Goal: Transaction & Acquisition: Obtain resource

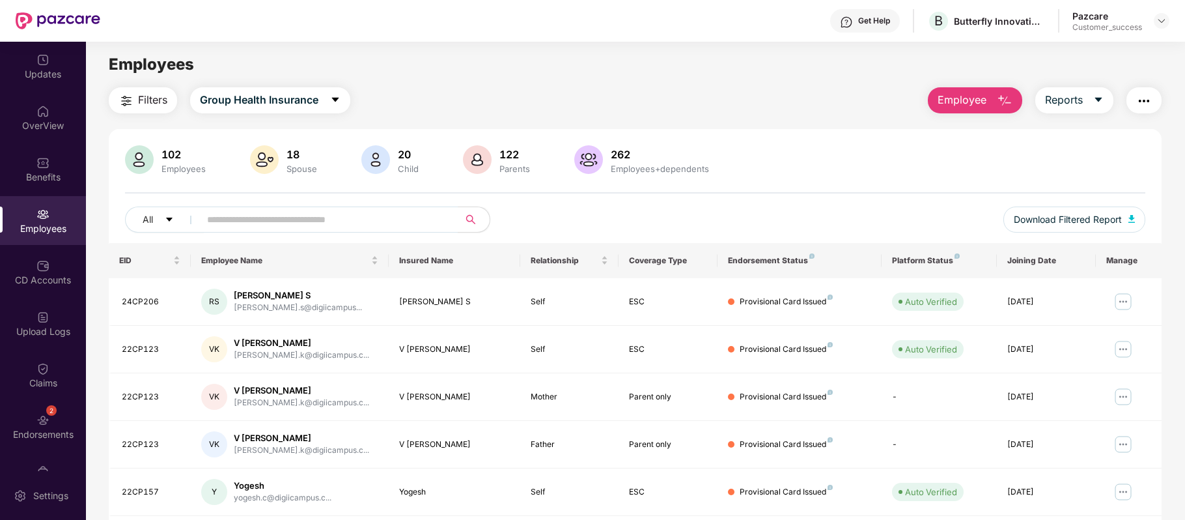
click at [849, 21] on img at bounding box center [846, 22] width 13 height 13
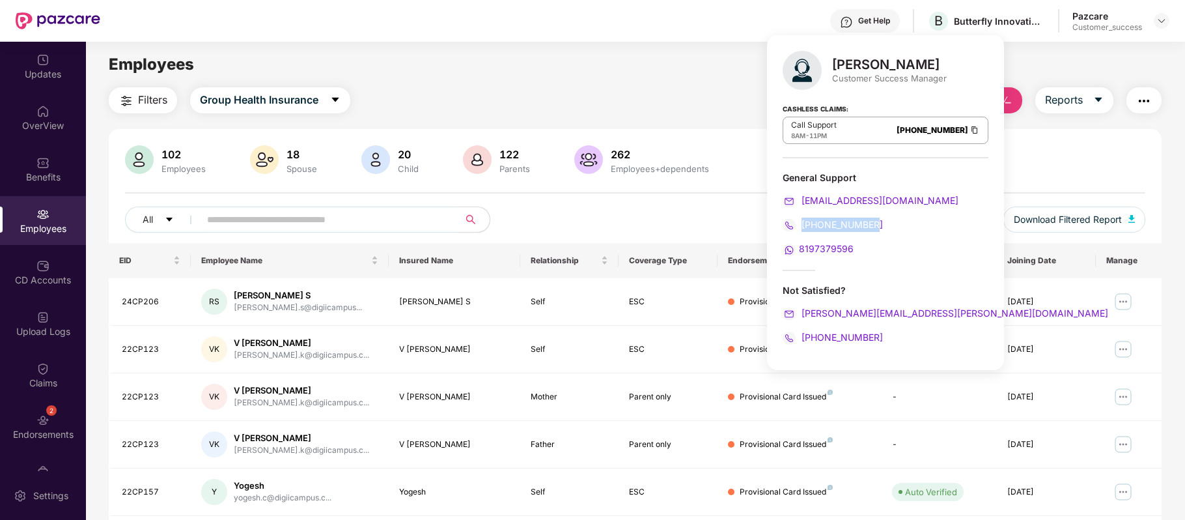
drag, startPoint x: 881, startPoint y: 220, endPoint x: 802, endPoint y: 220, distance: 78.8
click at [802, 220] on div "080-3783-4753" at bounding box center [886, 224] width 206 height 14
copy span "080-3783-4753"
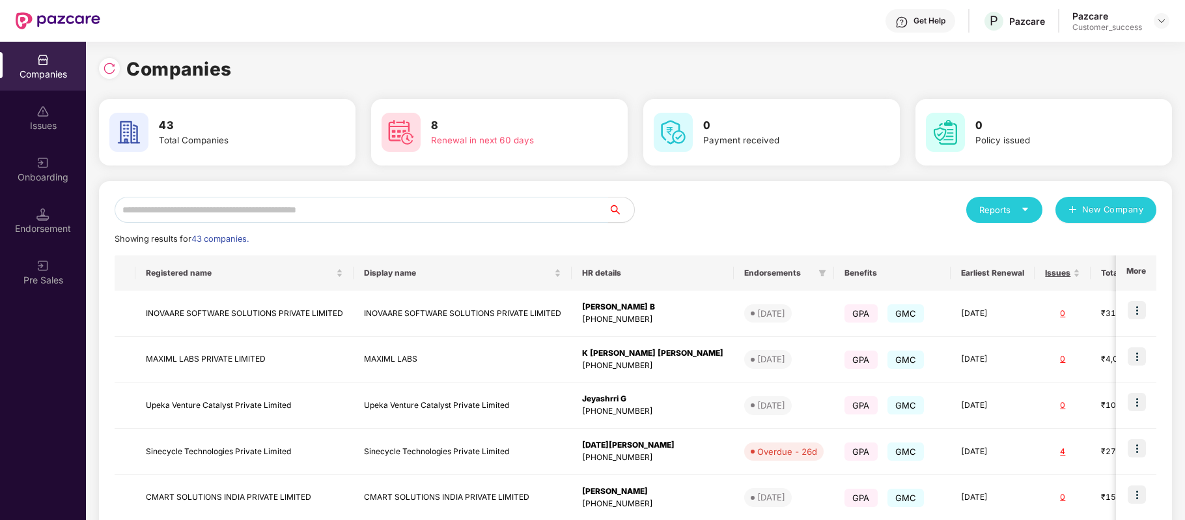
click at [354, 214] on input "text" at bounding box center [362, 210] width 494 height 26
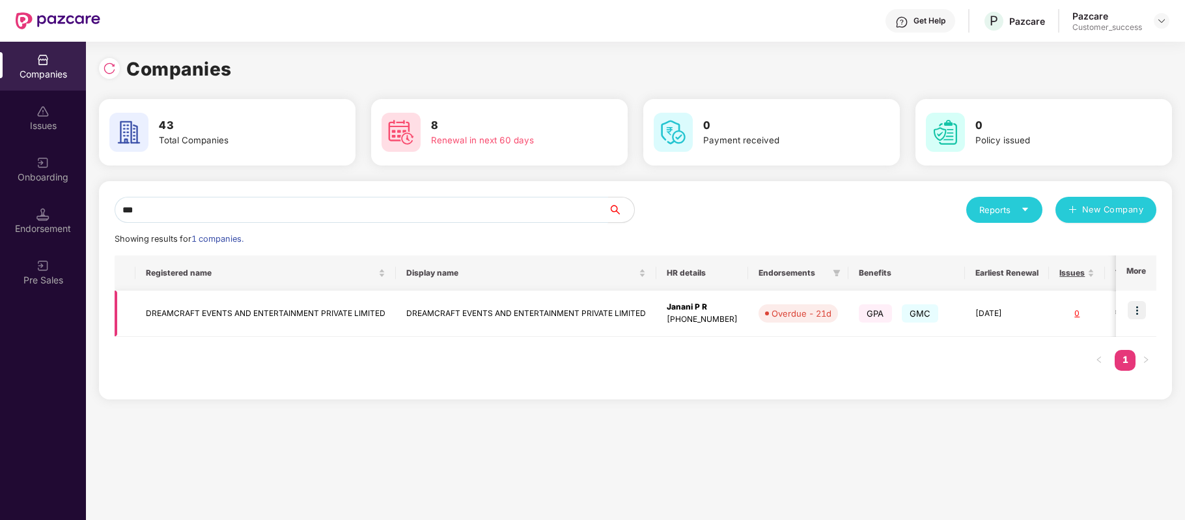
type input "***"
click at [326, 311] on td "DREAMCRAFT EVENTS AND ENTERTAINMENT PRIVATE LIMITED" at bounding box center [265, 313] width 260 height 46
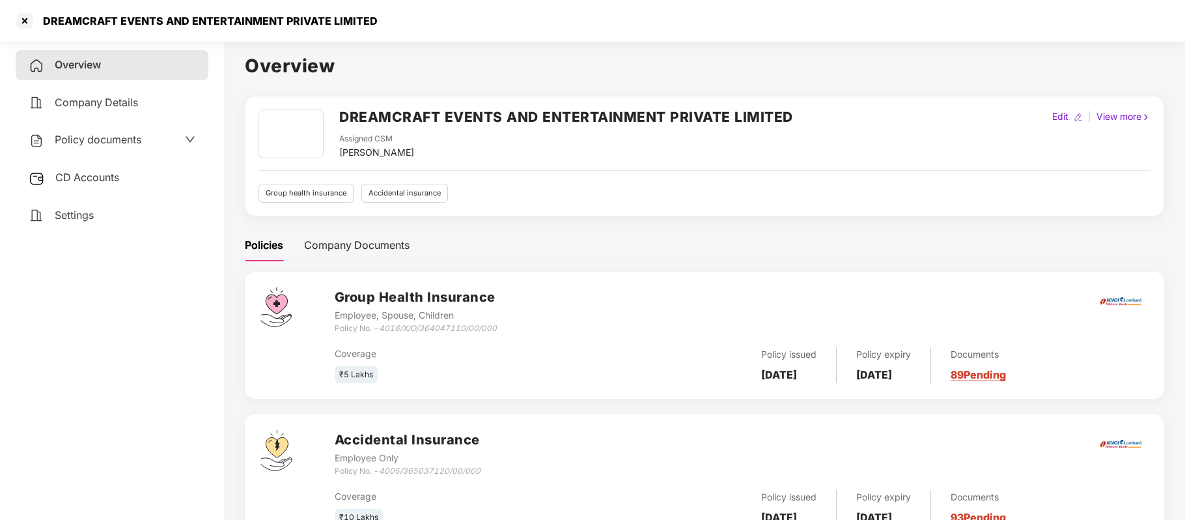
click at [131, 133] on span "Policy documents" at bounding box center [98, 139] width 87 height 13
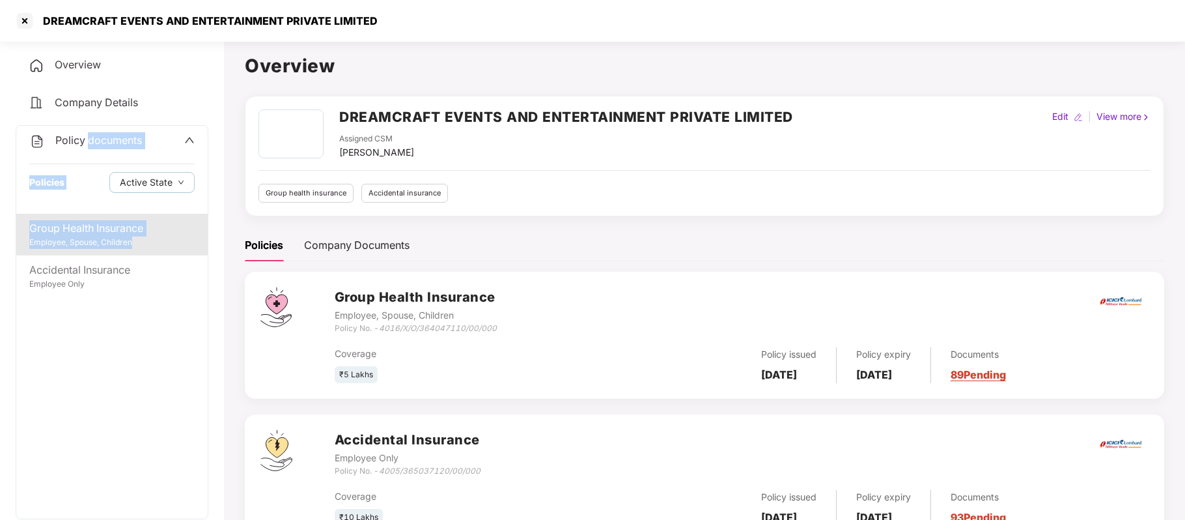
drag, startPoint x: 131, startPoint y: 133, endPoint x: 120, endPoint y: 247, distance: 114.4
click at [120, 247] on div "Policy documents Policies Active State Group Health Insurance Employee, Spouse,…" at bounding box center [112, 322] width 193 height 394
click at [120, 247] on div "Employee, Spouse, Children" at bounding box center [111, 242] width 165 height 12
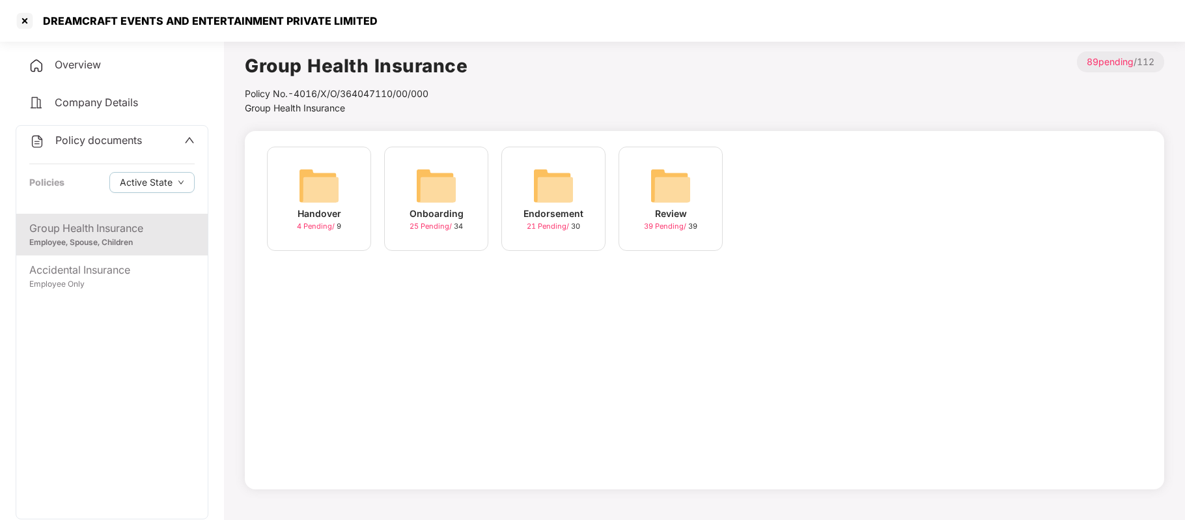
click at [553, 217] on div "Endorsement" at bounding box center [553, 213] width 60 height 14
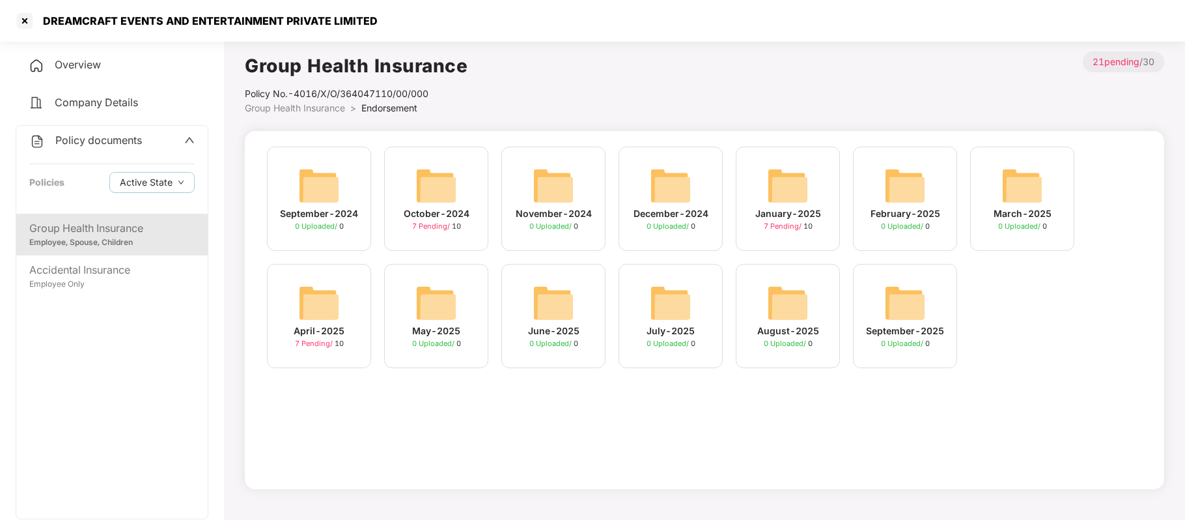
click at [773, 216] on div "January-2025" at bounding box center [788, 213] width 66 height 14
click at [328, 322] on img at bounding box center [319, 303] width 42 height 42
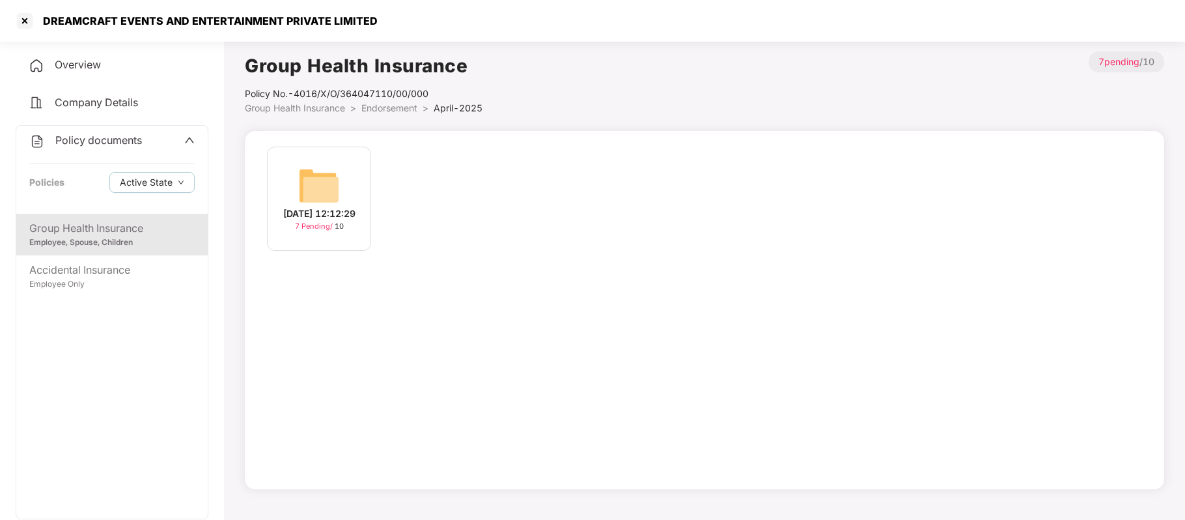
click at [318, 217] on div "21-Apr-2025 12:12:29" at bounding box center [319, 213] width 72 height 14
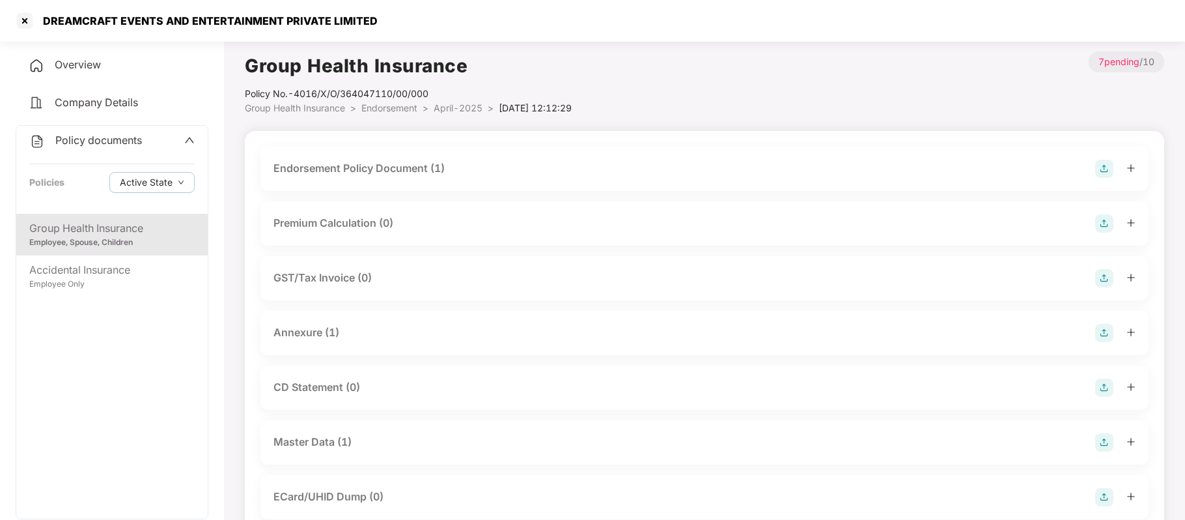
click at [379, 169] on div "Endorsement Policy Document (1)" at bounding box center [358, 168] width 171 height 16
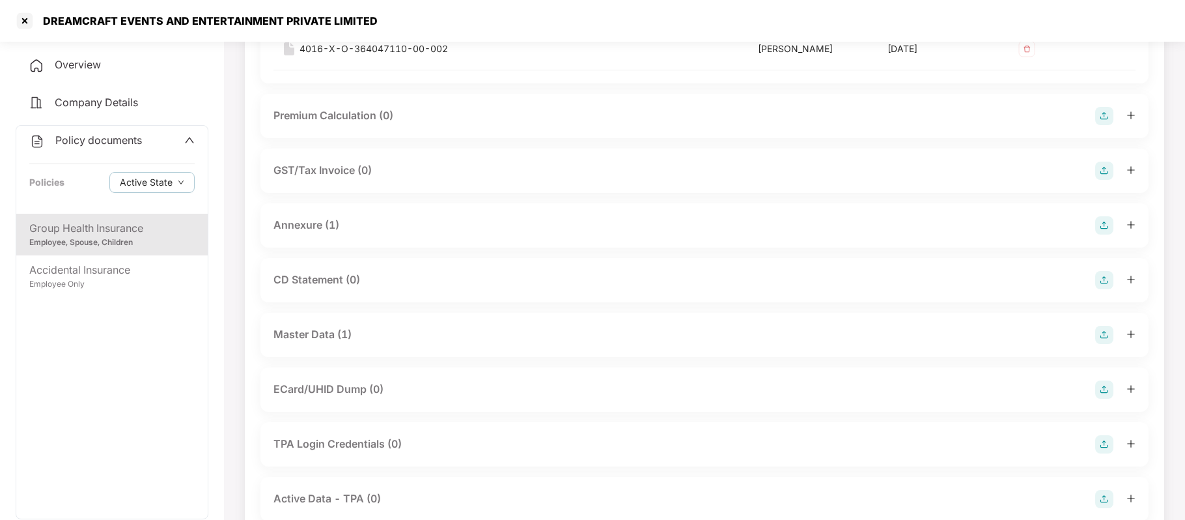
scroll to position [202, 0]
click at [350, 340] on div "Master Data (1)" at bounding box center [312, 334] width 78 height 16
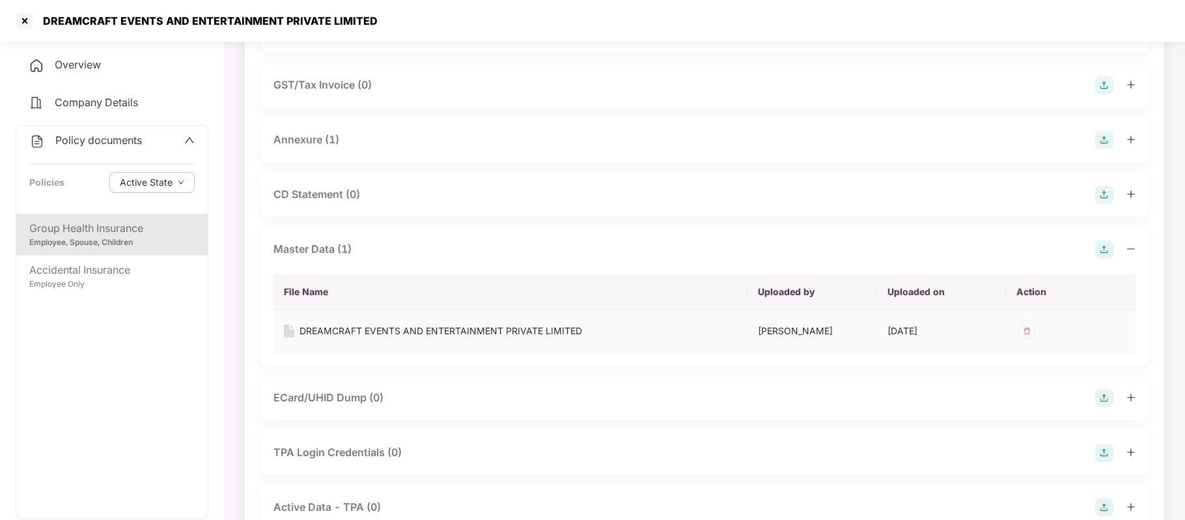
scroll to position [287, 0]
click at [487, 337] on div "DREAMCRAFT EVENTS AND ENTERTAINMENT PRIVATE LIMITED" at bounding box center [441, 330] width 283 height 14
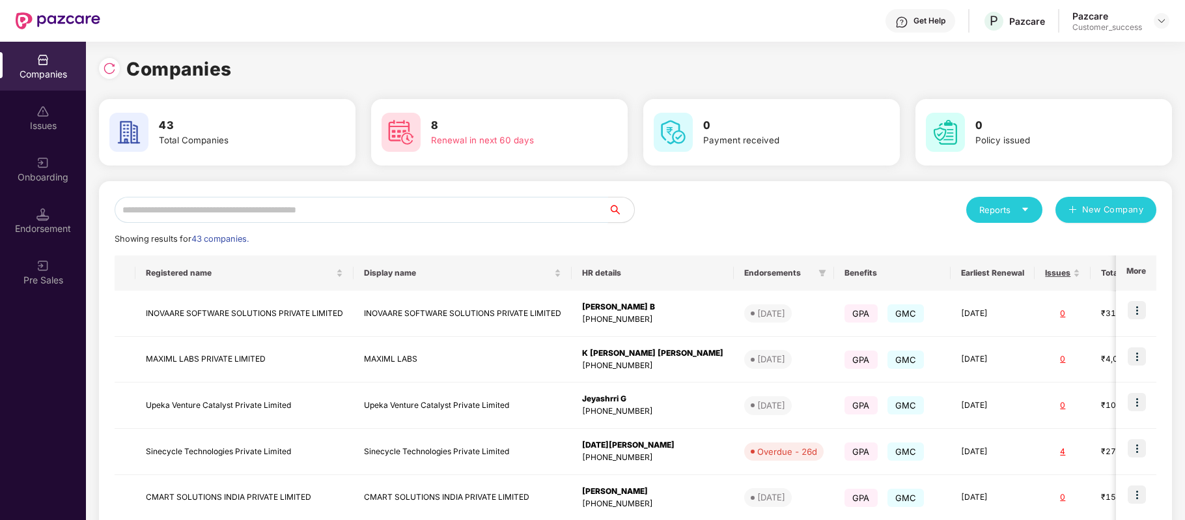
click at [272, 207] on input "text" at bounding box center [362, 210] width 494 height 26
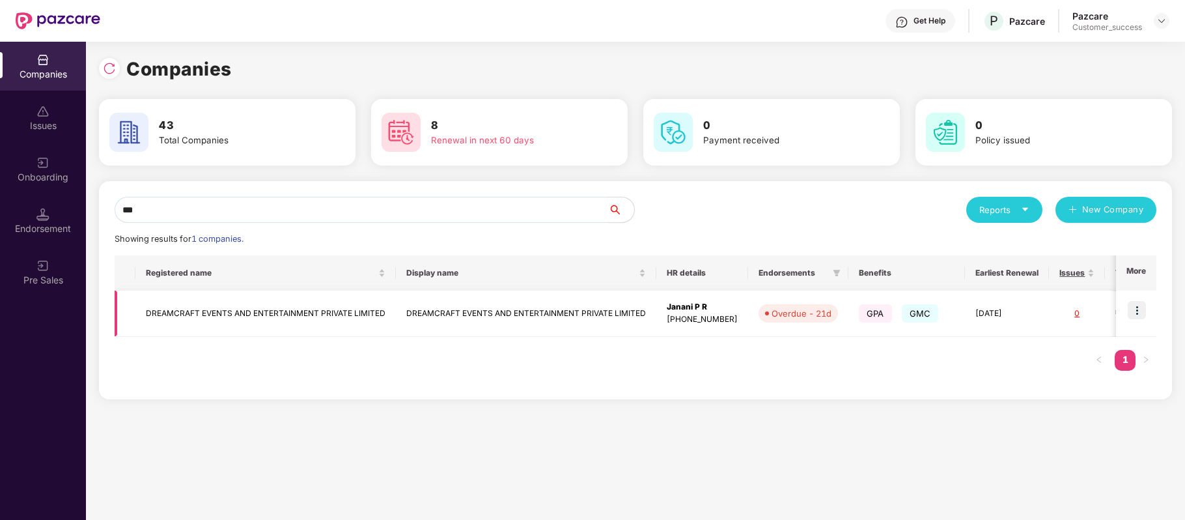
click at [1142, 310] on img at bounding box center [1137, 310] width 18 height 18
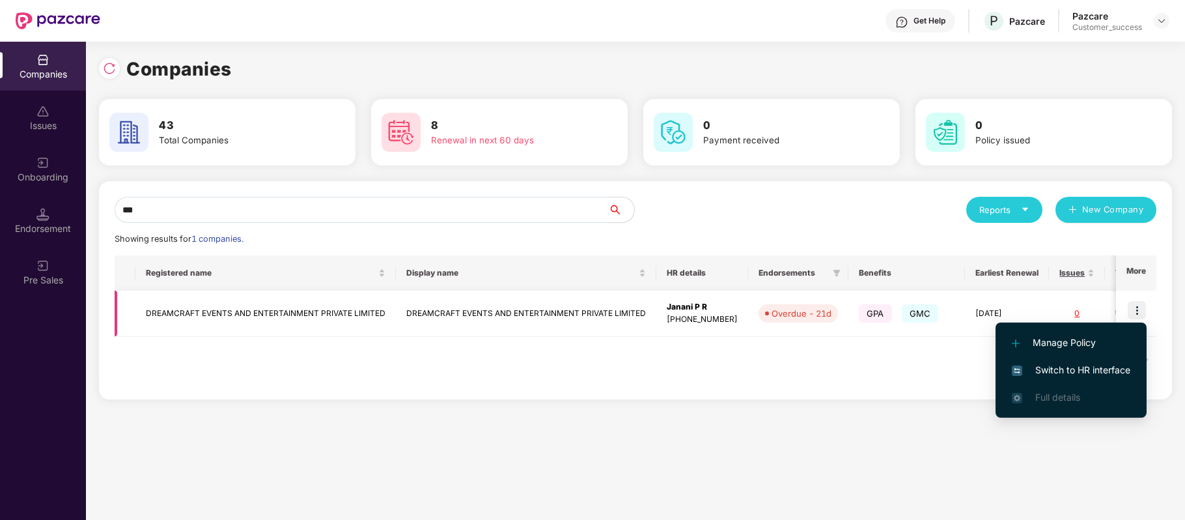
scroll to position [0, 208]
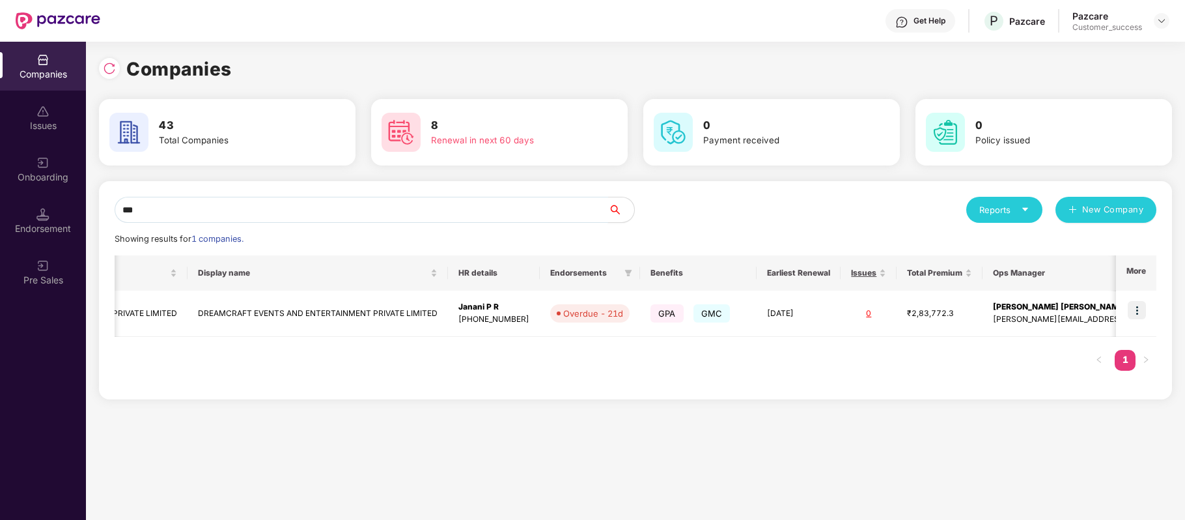
click at [516, 216] on input "***" at bounding box center [362, 210] width 494 height 26
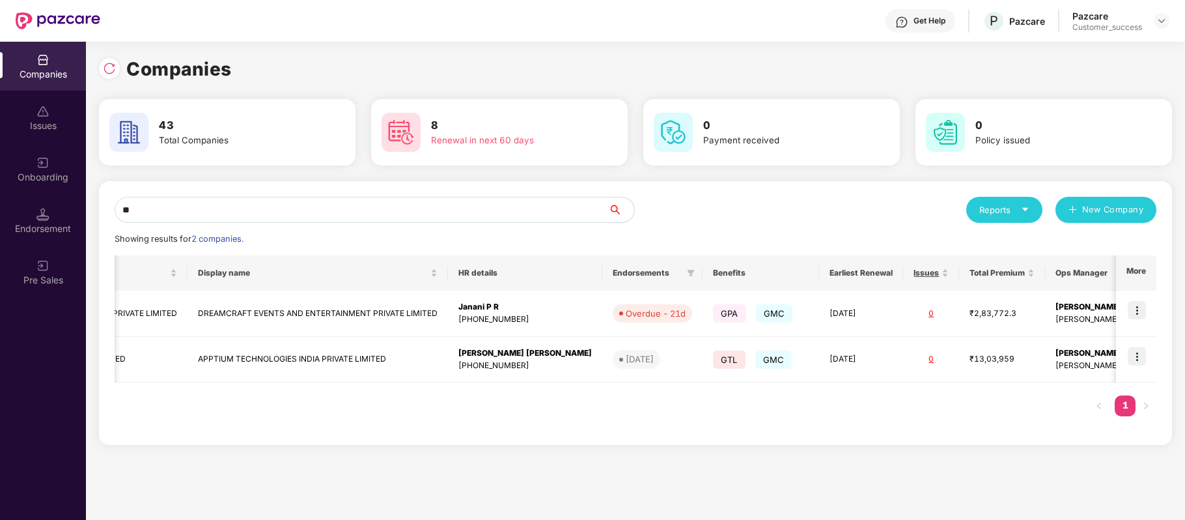
type input "*"
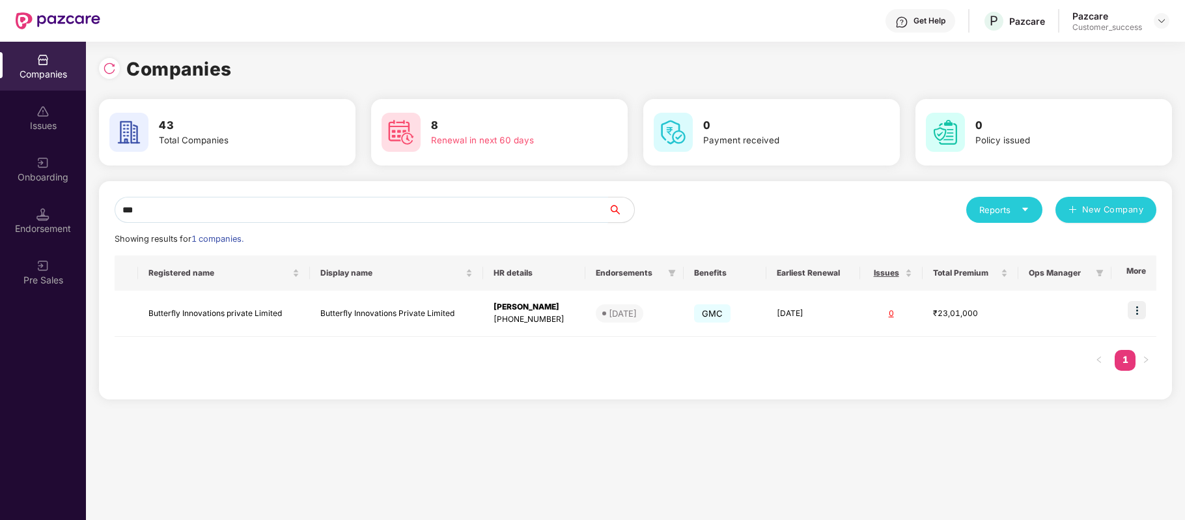
scroll to position [0, 0]
type input "***"
click at [1139, 309] on img at bounding box center [1137, 310] width 18 height 18
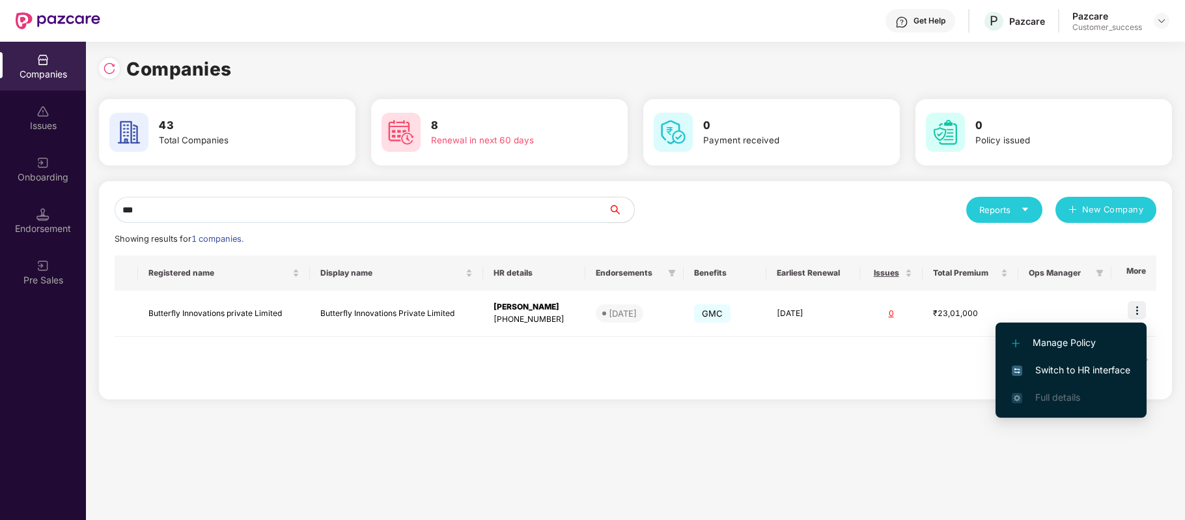
click at [1115, 369] on span "Switch to HR interface" at bounding box center [1071, 370] width 118 height 14
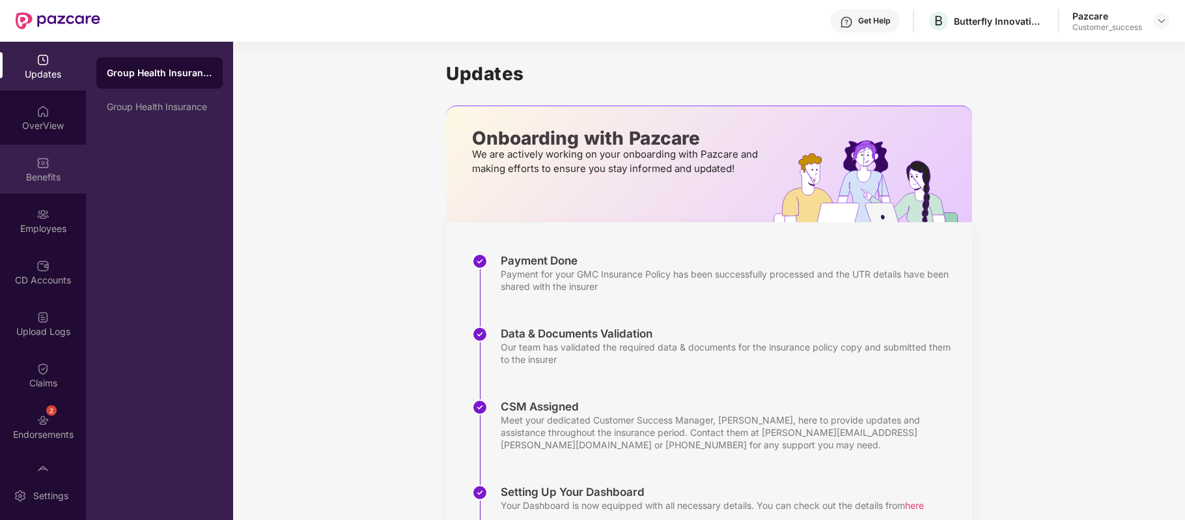
click at [53, 173] on div "Benefits" at bounding box center [43, 177] width 86 height 13
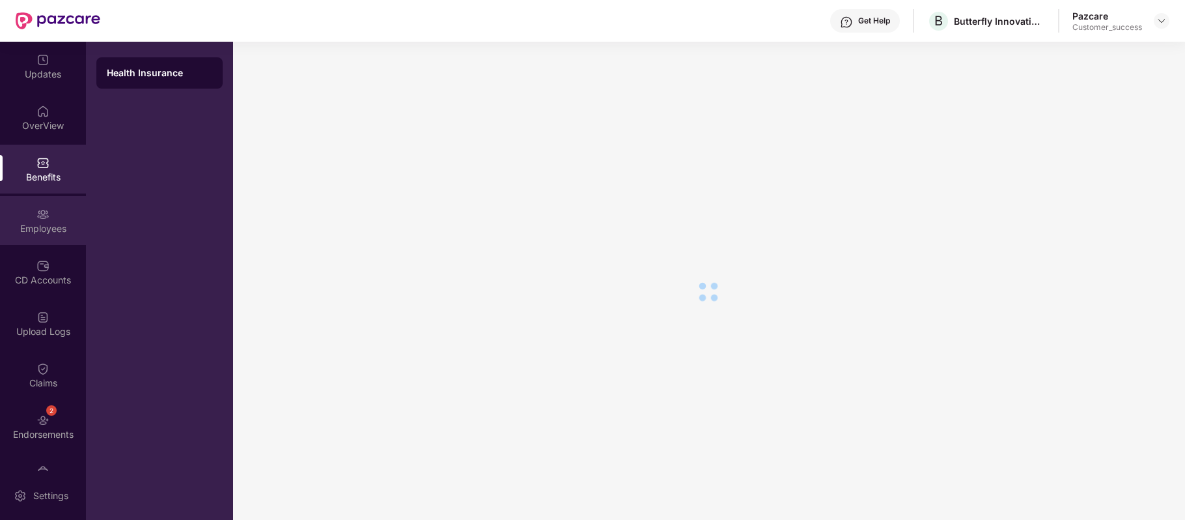
click at [55, 222] on div "Employees" at bounding box center [43, 228] width 86 height 13
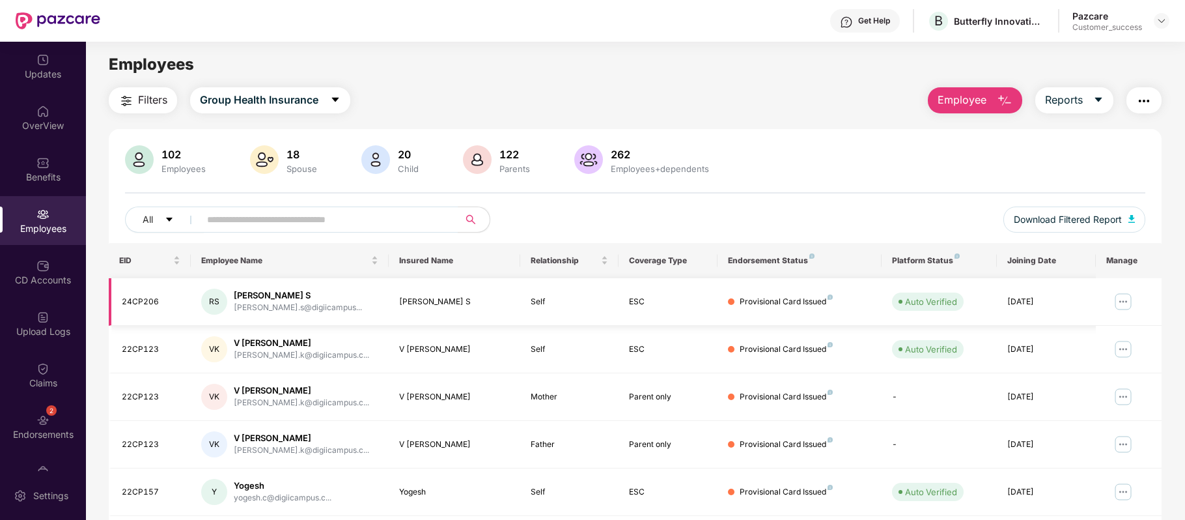
click at [1121, 300] on img at bounding box center [1123, 301] width 21 height 21
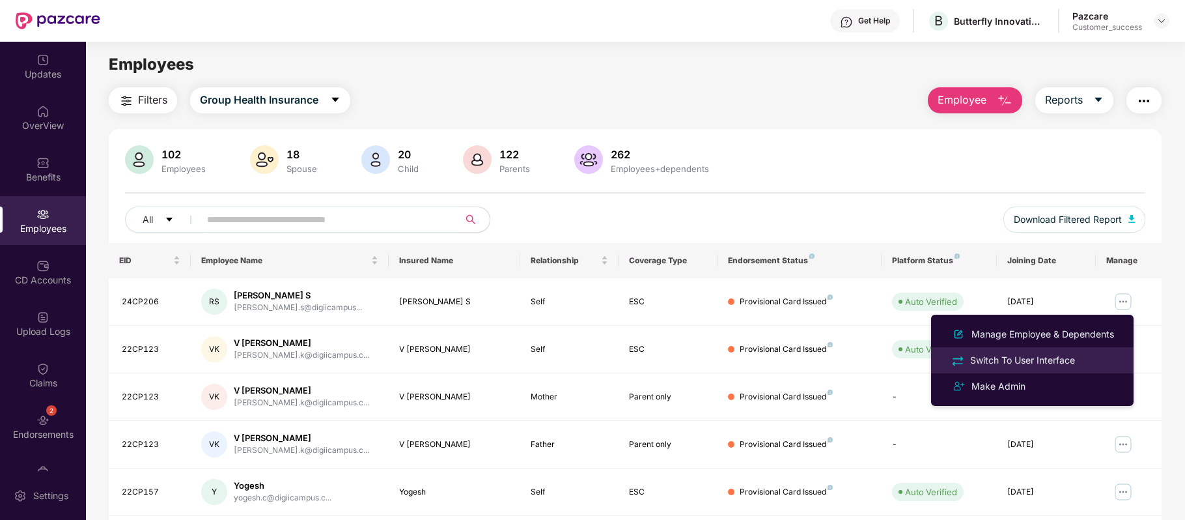
click at [1008, 352] on li "Switch To User Interface" at bounding box center [1032, 360] width 202 height 26
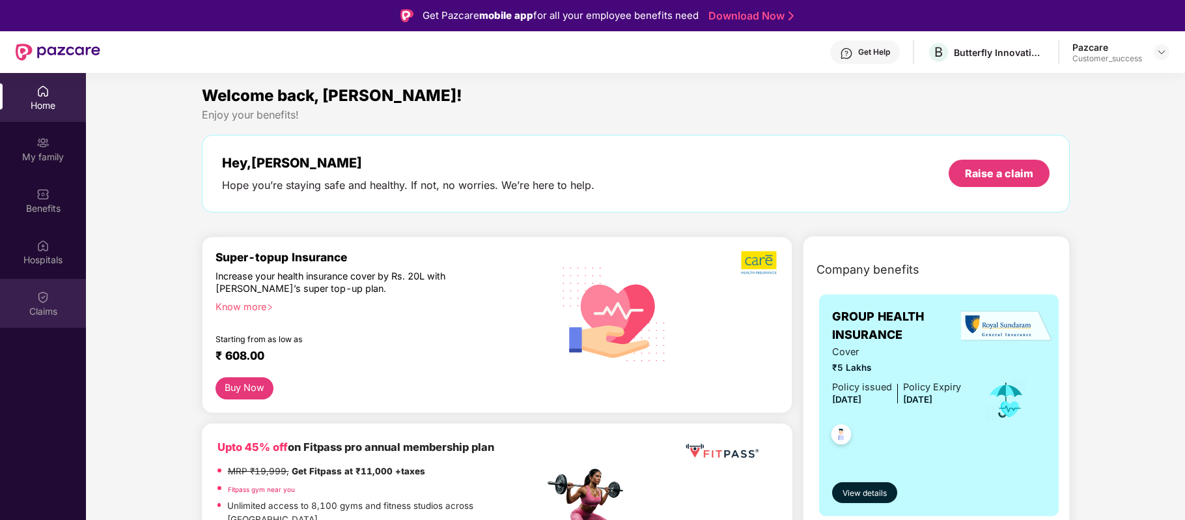
click at [48, 310] on div "Claims" at bounding box center [43, 311] width 86 height 13
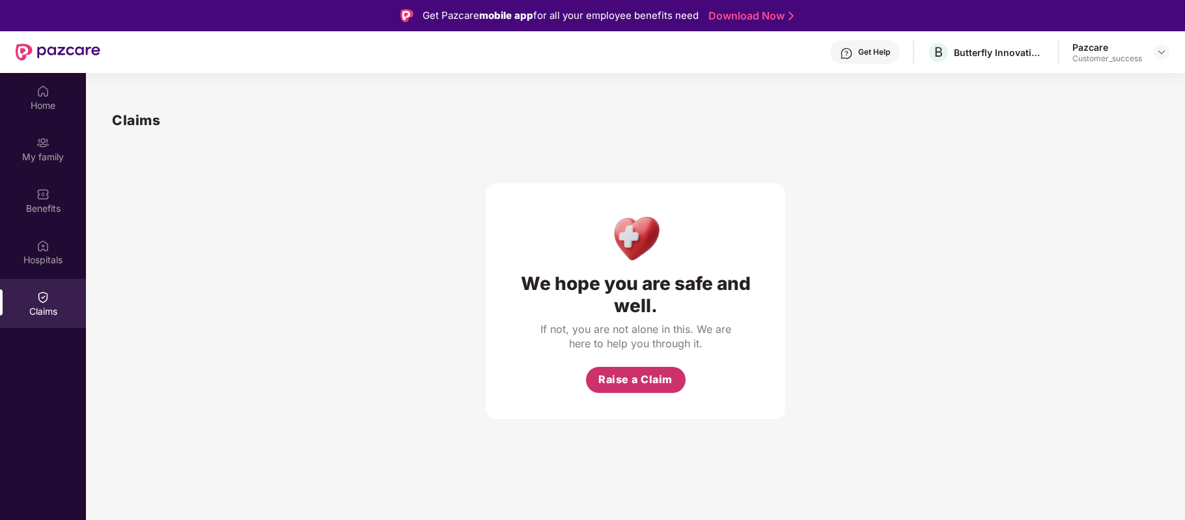
click at [617, 380] on span "Raise a Claim" at bounding box center [635, 379] width 74 height 16
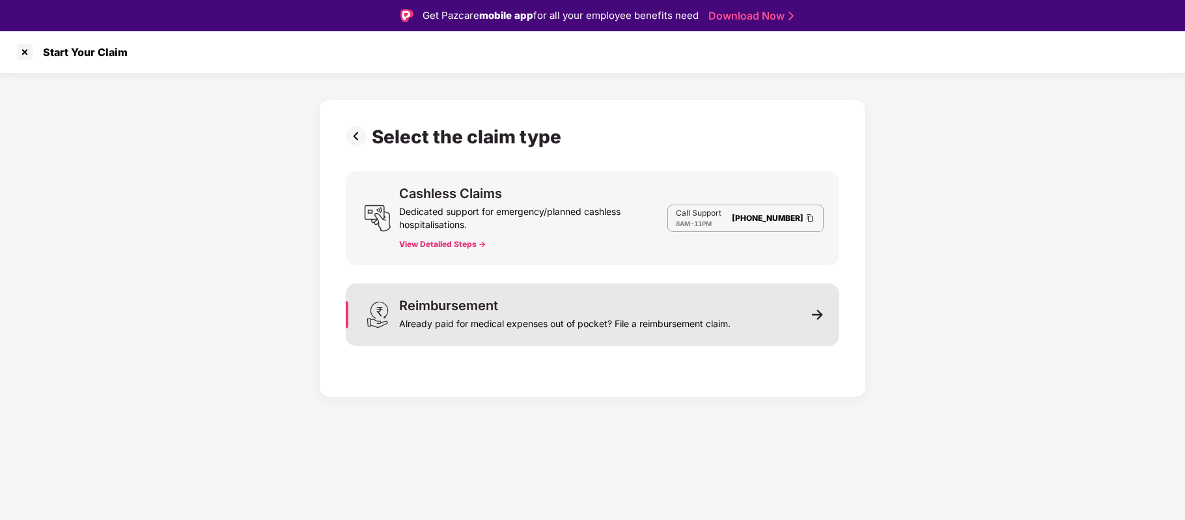
click at [608, 320] on div "Already paid for medical expenses out of pocket? File a reimbursement claim." at bounding box center [564, 321] width 331 height 18
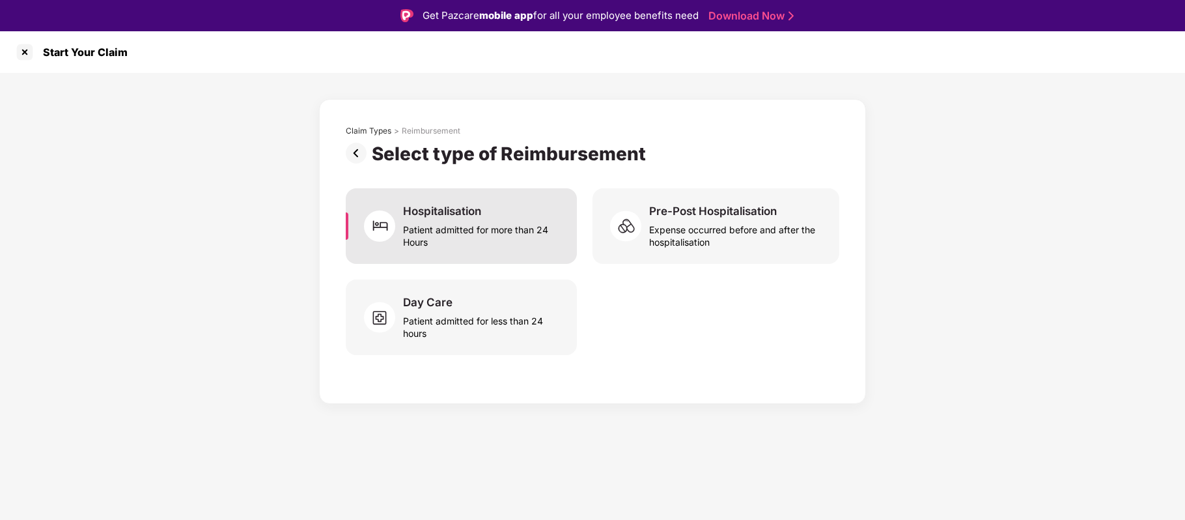
click at [464, 227] on div "Patient admitted for more than 24 Hours" at bounding box center [482, 233] width 158 height 30
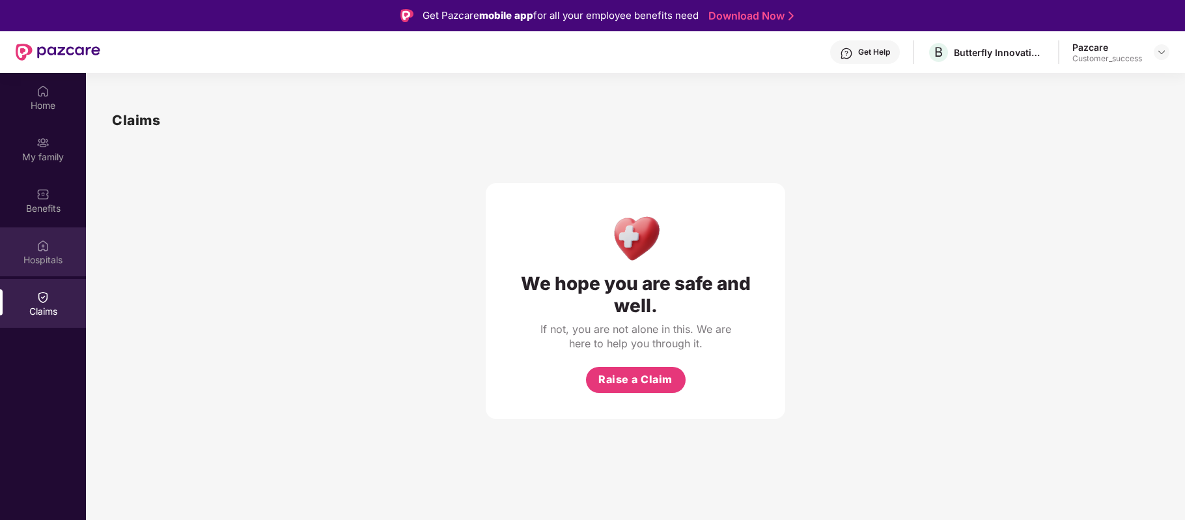
click at [53, 263] on div "Hospitals" at bounding box center [43, 259] width 86 height 13
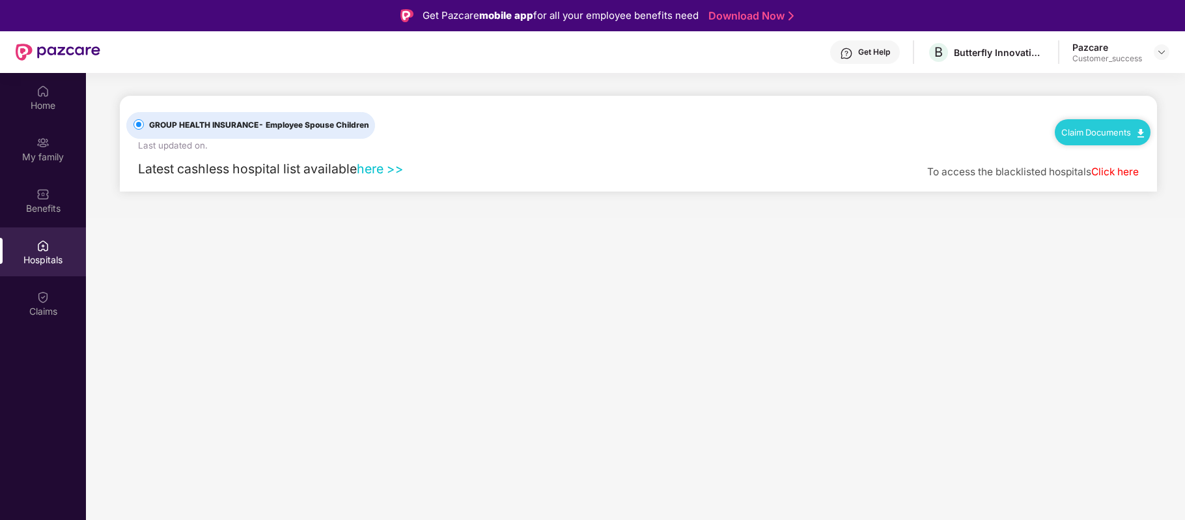
click at [1085, 123] on div "Claim Documents" at bounding box center [1103, 132] width 96 height 26
click at [1139, 133] on img at bounding box center [1140, 133] width 7 height 8
click at [1099, 154] on link "Claim Form" at bounding box center [1108, 155] width 85 height 28
click at [1108, 129] on link "Claim Documents" at bounding box center [1102, 132] width 83 height 10
click at [1104, 152] on link "Claim Form" at bounding box center [1108, 155] width 85 height 28
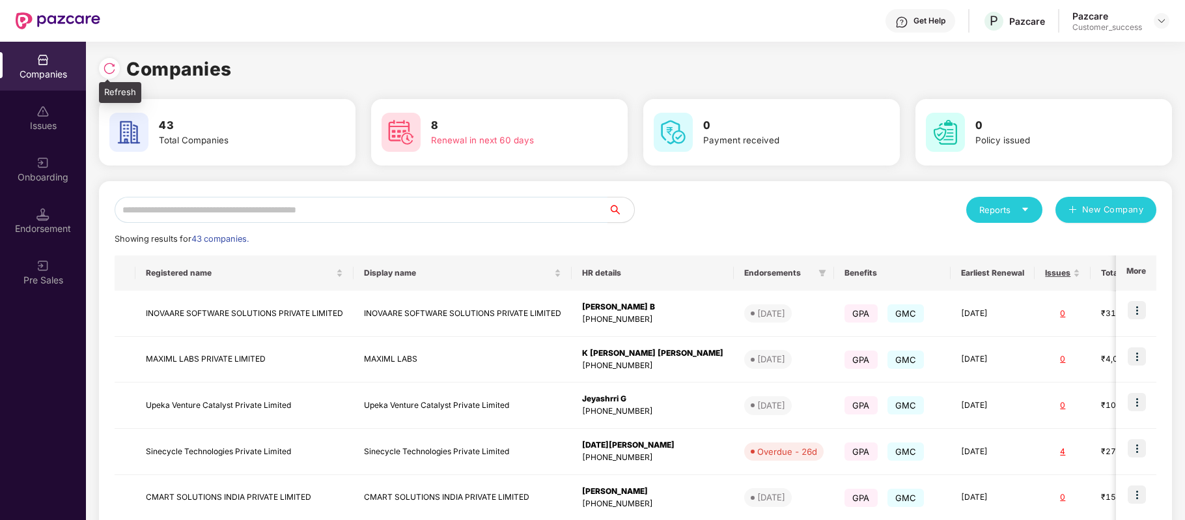
click at [104, 68] on img at bounding box center [109, 68] width 13 height 13
click at [199, 208] on input "text" at bounding box center [362, 210] width 494 height 26
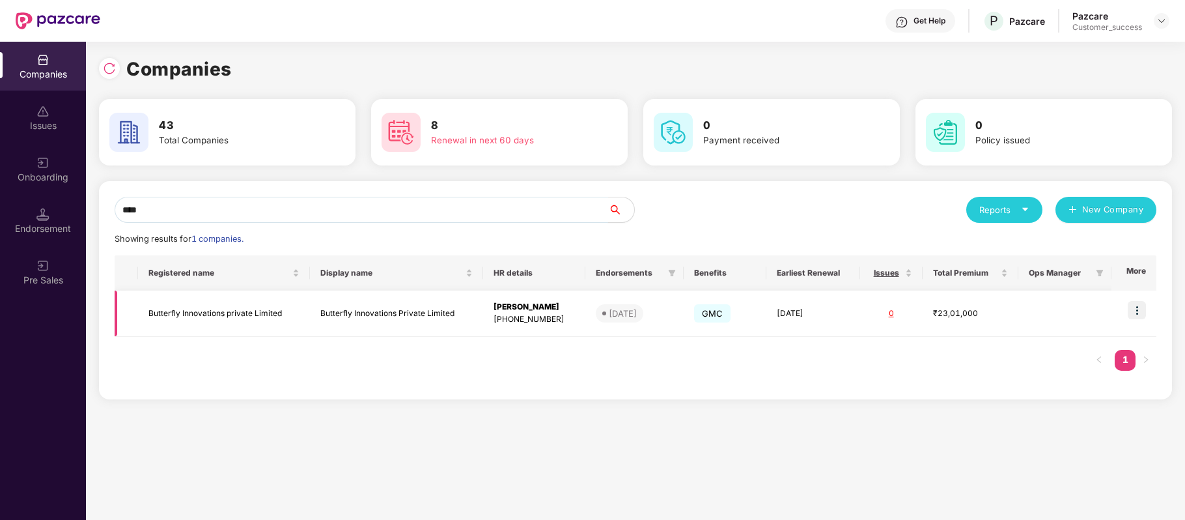
type input "****"
click at [1136, 305] on img at bounding box center [1137, 310] width 18 height 18
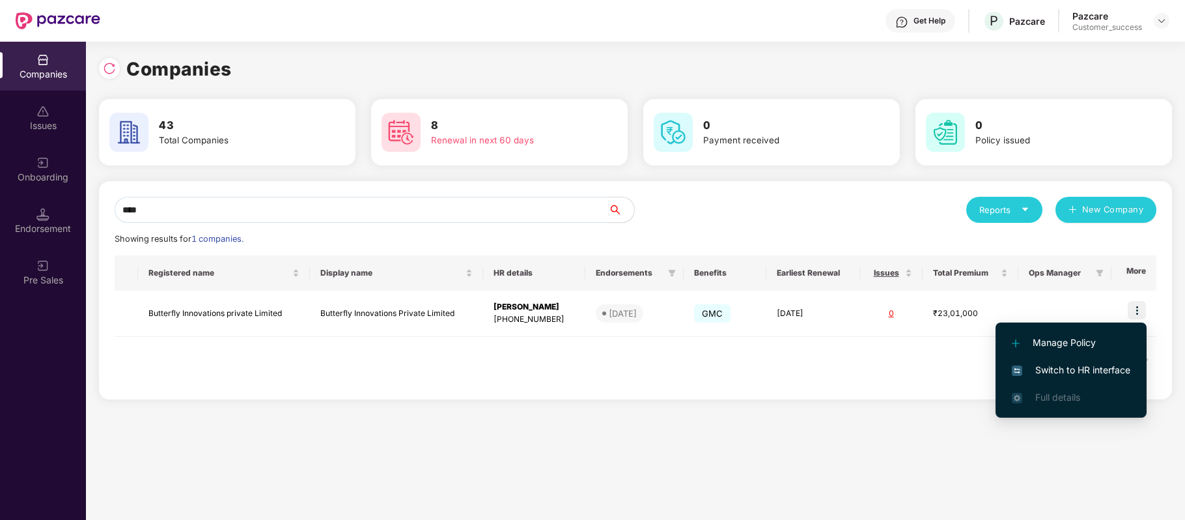
click at [1110, 360] on li "Switch to HR interface" at bounding box center [1071, 369] width 151 height 27
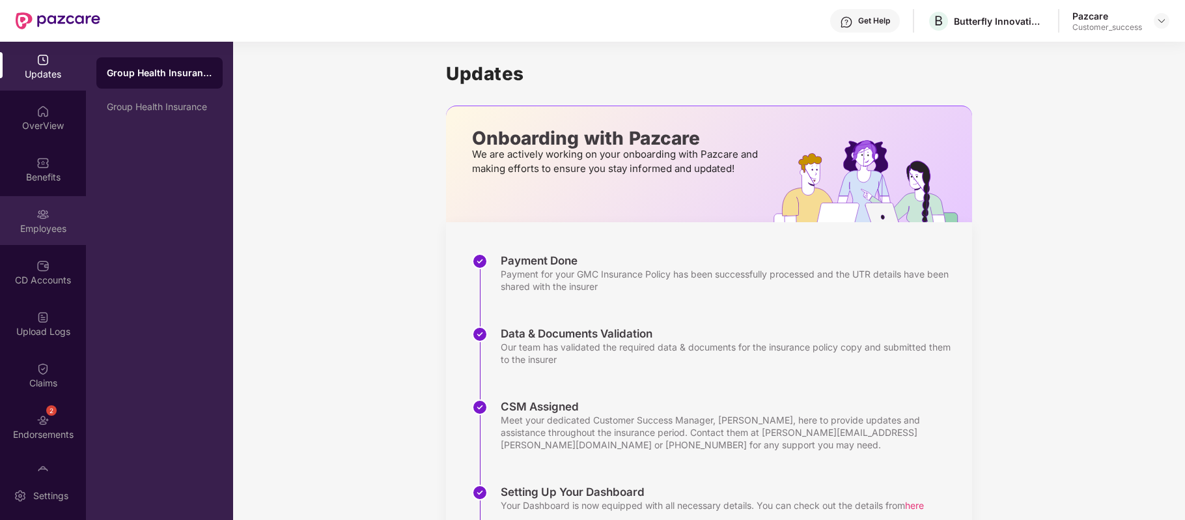
click at [56, 216] on div "Employees" at bounding box center [43, 220] width 86 height 49
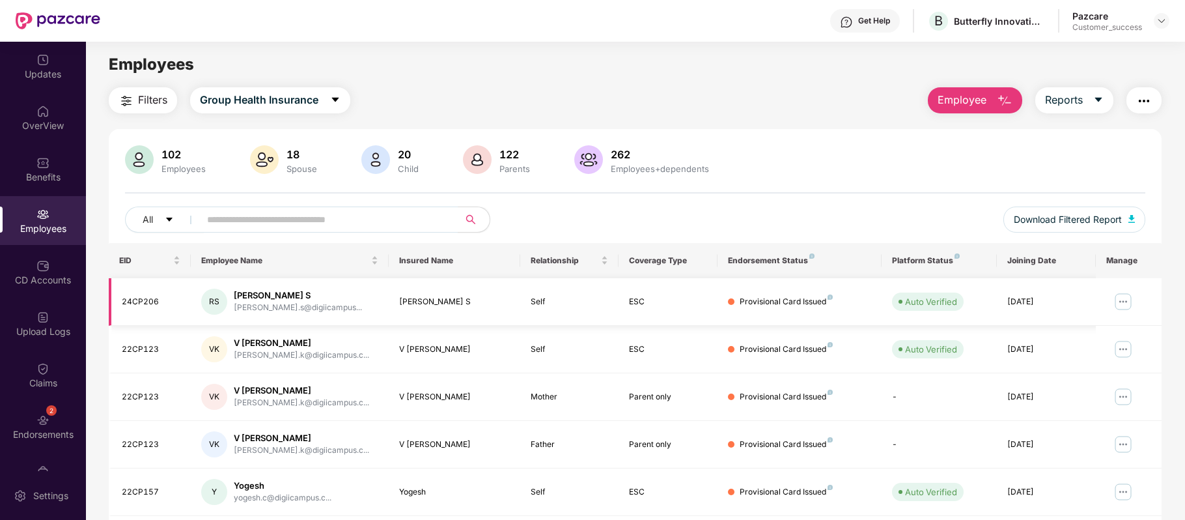
click at [1120, 297] on img at bounding box center [1123, 301] width 21 height 21
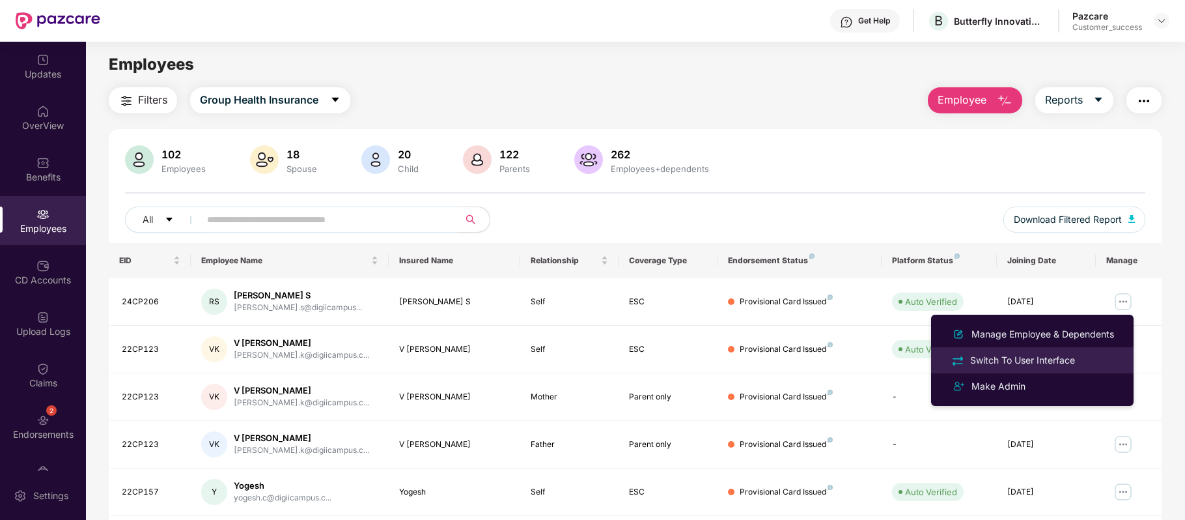
click at [1048, 359] on div "Switch To User Interface" at bounding box center [1023, 360] width 110 height 14
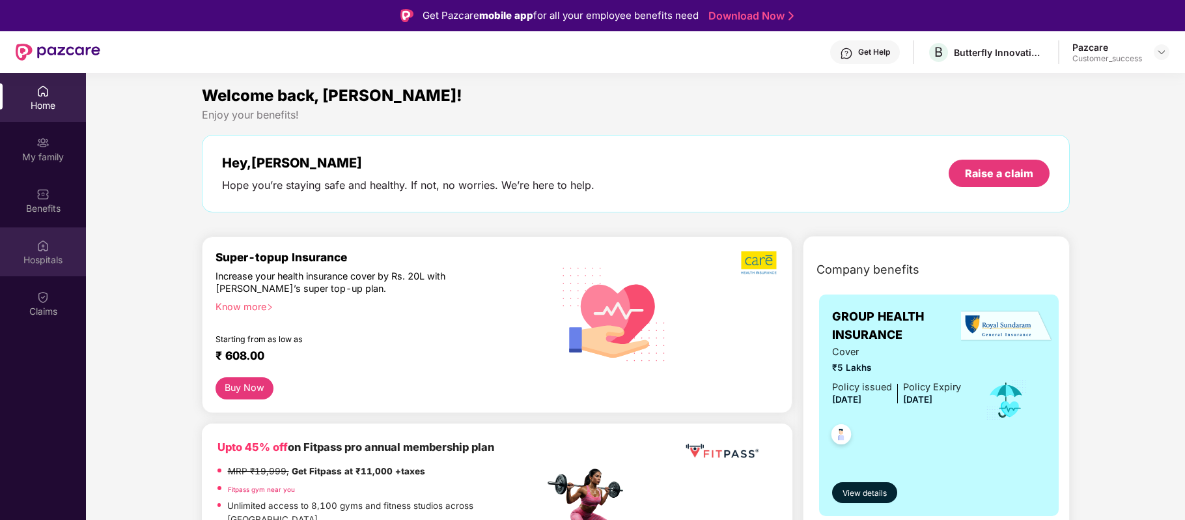
click at [48, 234] on div "Hospitals" at bounding box center [43, 251] width 86 height 49
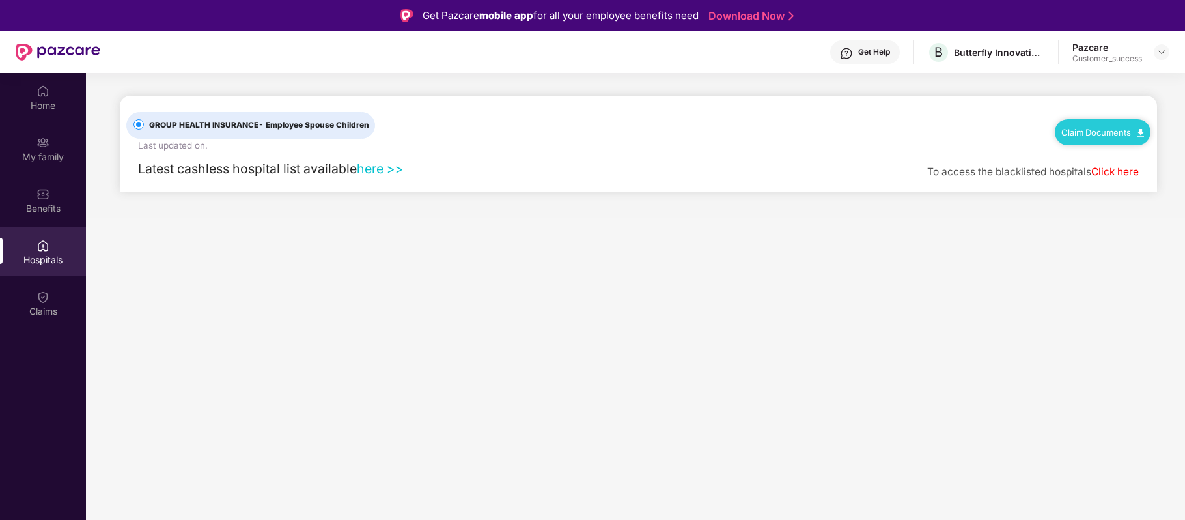
click at [1098, 167] on link "Click here" at bounding box center [1115, 171] width 48 height 12
click at [568, 281] on main "GROUP HEALTH INSURANCE - Employee Spouse Children Last updated on . Claim Docum…" at bounding box center [635, 333] width 1099 height 520
click at [1100, 128] on link "Claim Documents" at bounding box center [1102, 132] width 83 height 10
click at [1096, 151] on link "Claim Form" at bounding box center [1108, 155] width 85 height 28
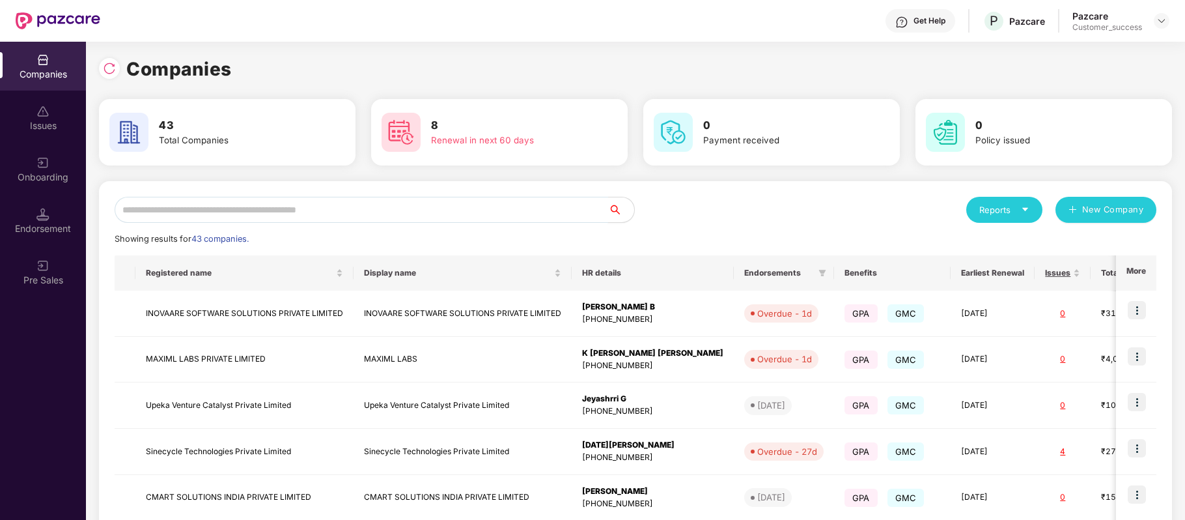
click at [340, 206] on input "text" at bounding box center [362, 210] width 494 height 26
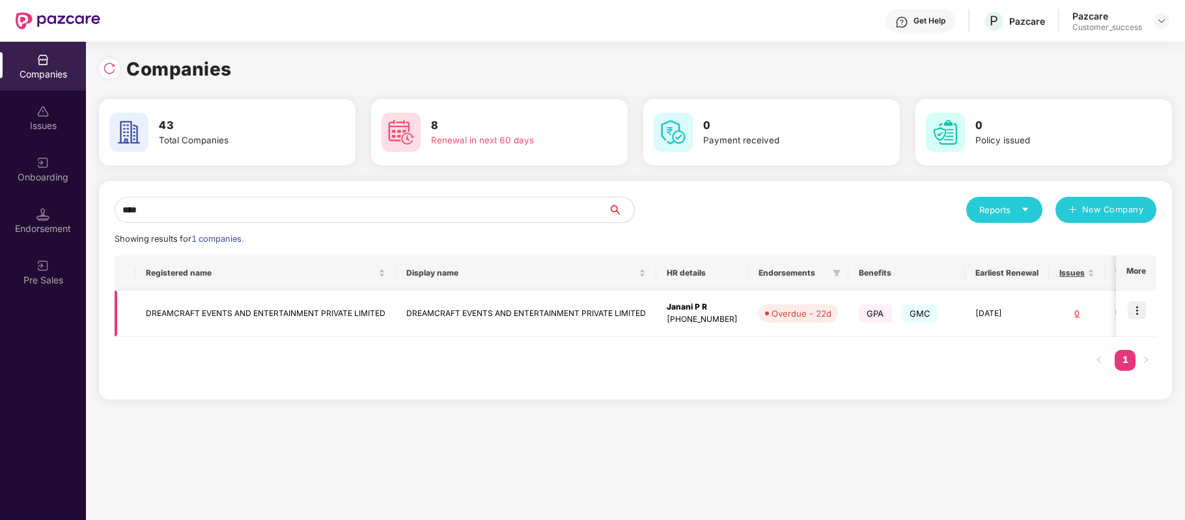
type input "****"
click at [1139, 311] on img at bounding box center [1137, 310] width 18 height 18
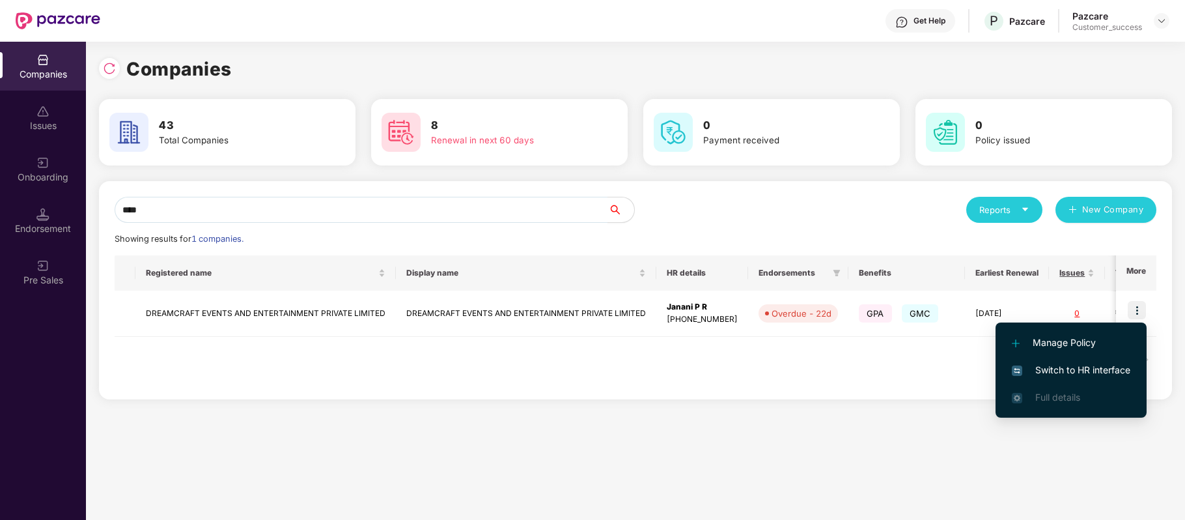
click at [1119, 366] on span "Switch to HR interface" at bounding box center [1071, 370] width 118 height 14
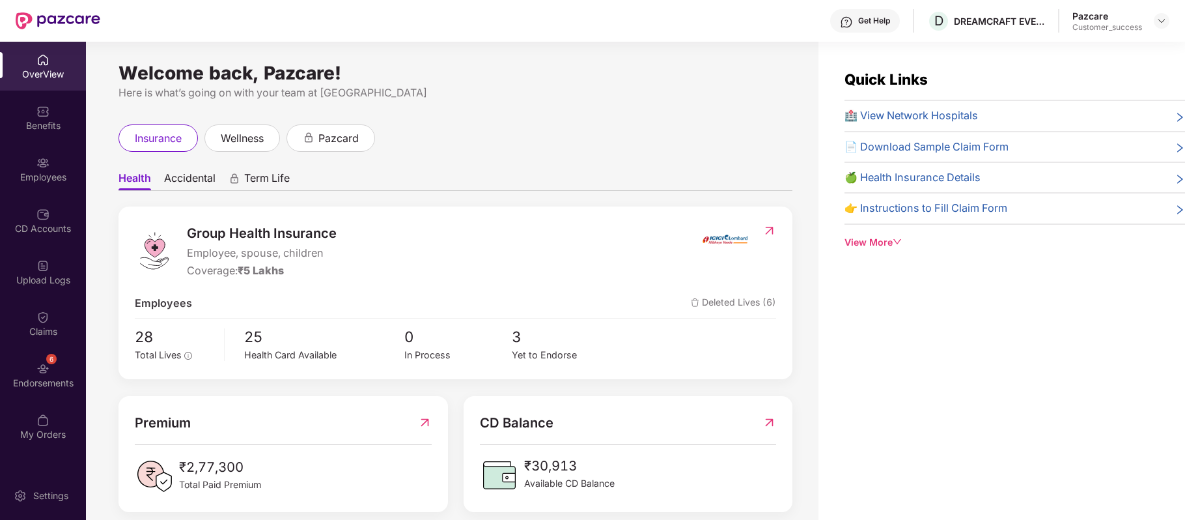
click at [40, 171] on div "Employees" at bounding box center [43, 177] width 86 height 13
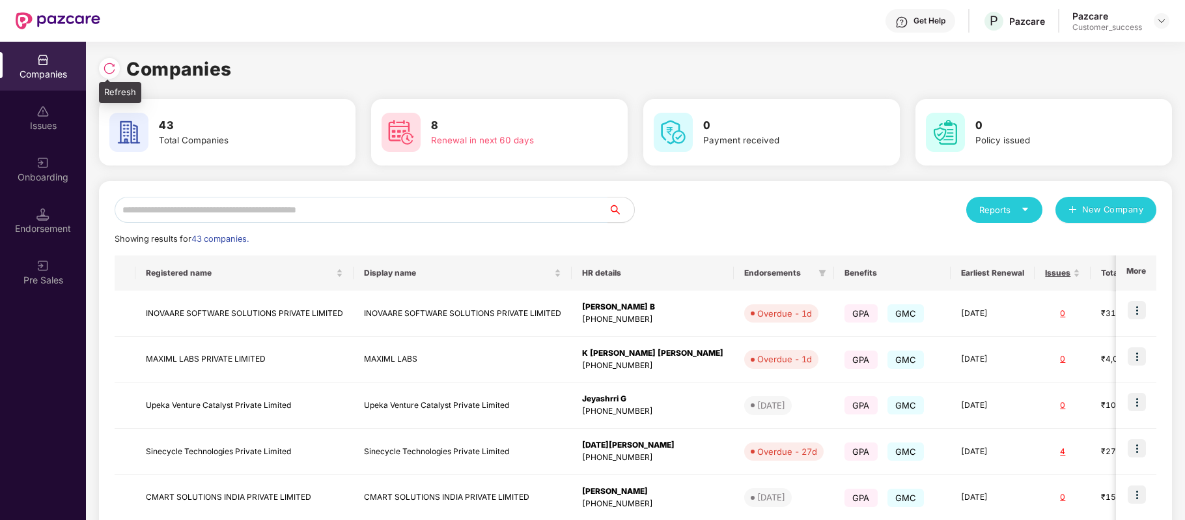
click at [110, 63] on img at bounding box center [109, 68] width 13 height 13
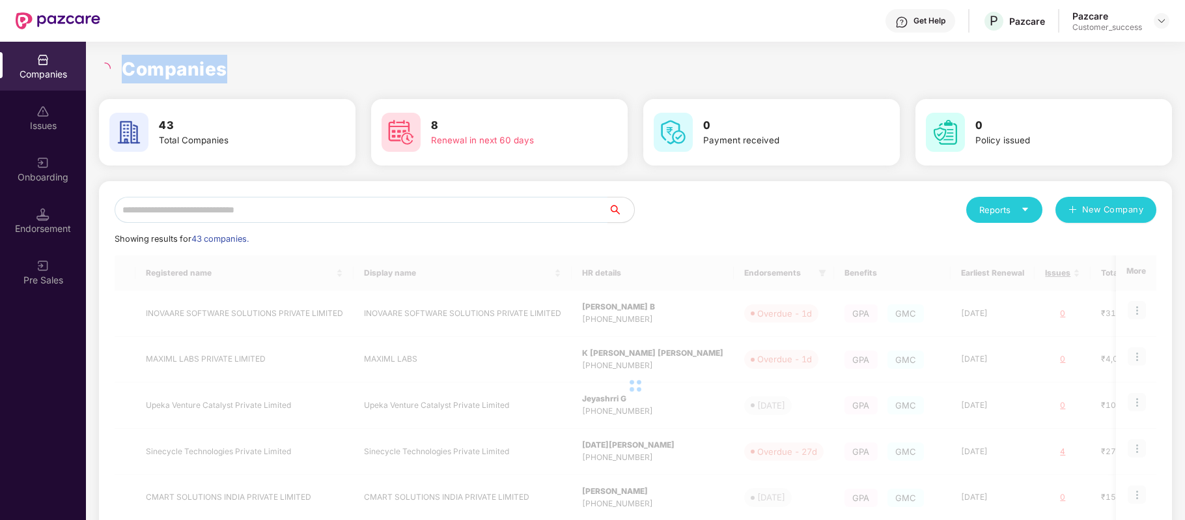
click at [110, 63] on div at bounding box center [106, 69] width 15 height 12
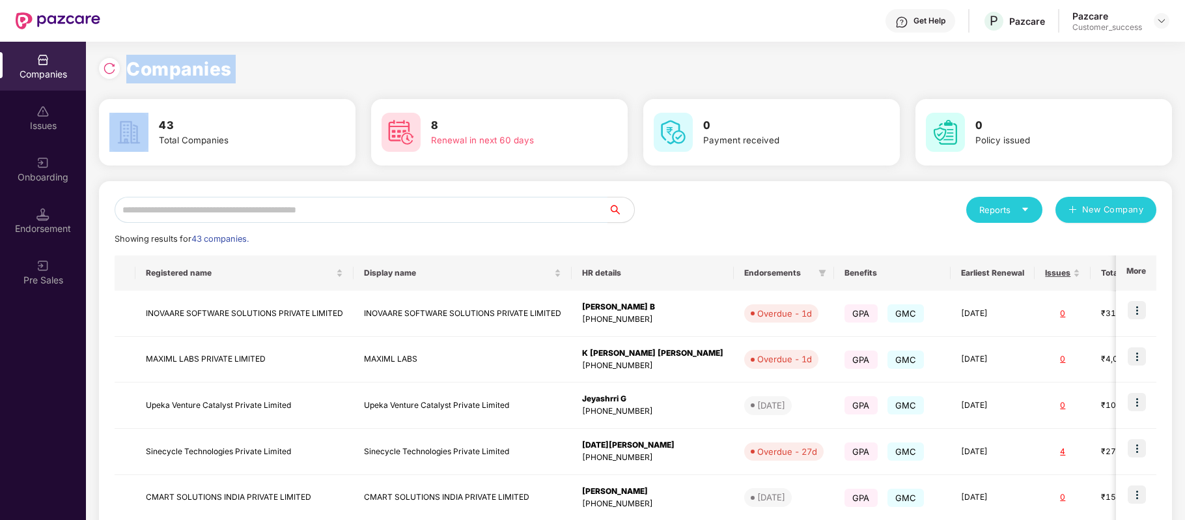
click at [110, 63] on img at bounding box center [109, 68] width 13 height 13
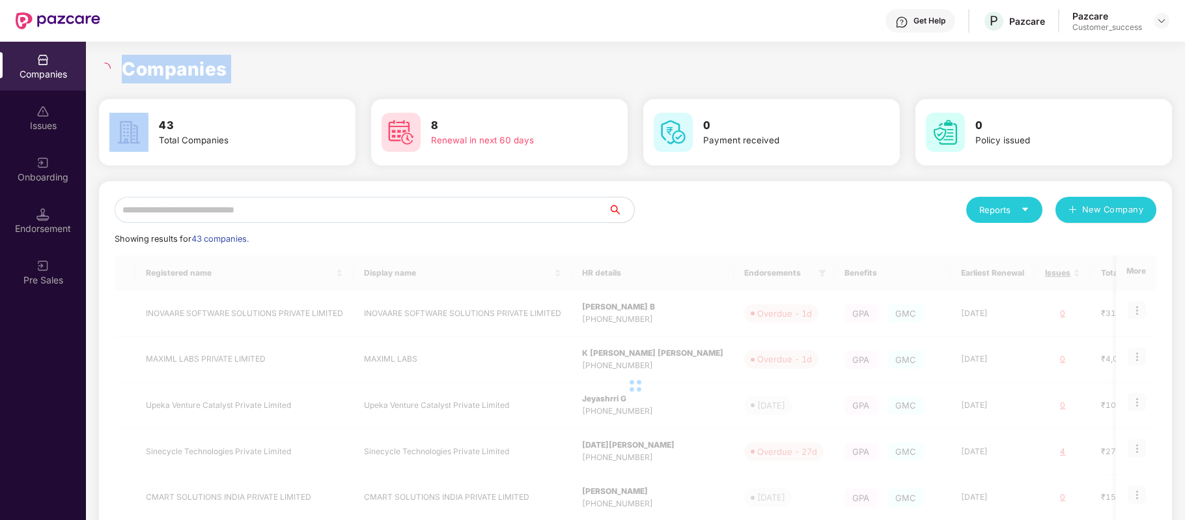
click at [110, 63] on div at bounding box center [106, 69] width 15 height 12
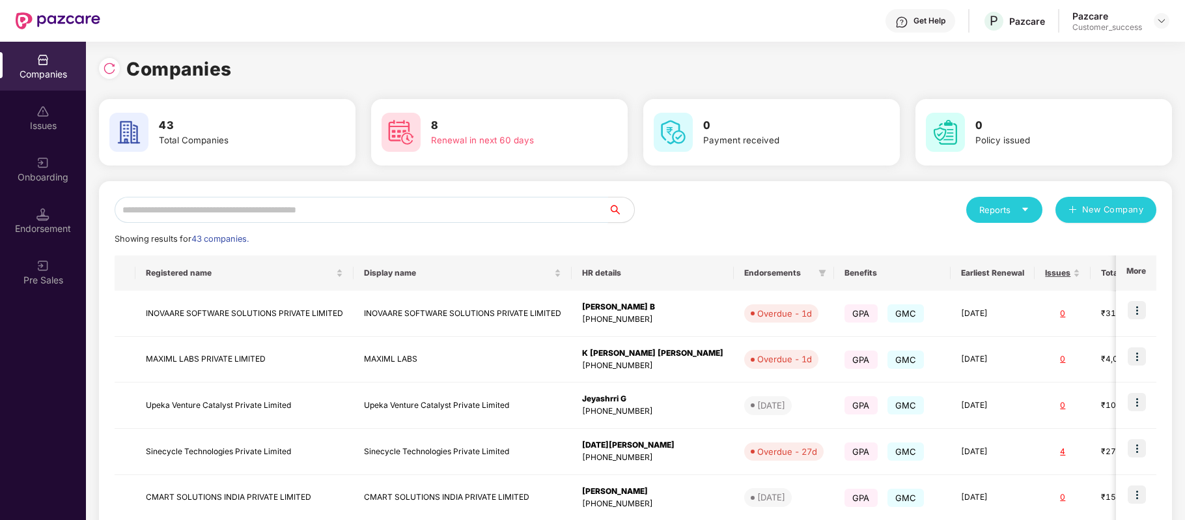
click at [249, 211] on input "text" at bounding box center [362, 210] width 494 height 26
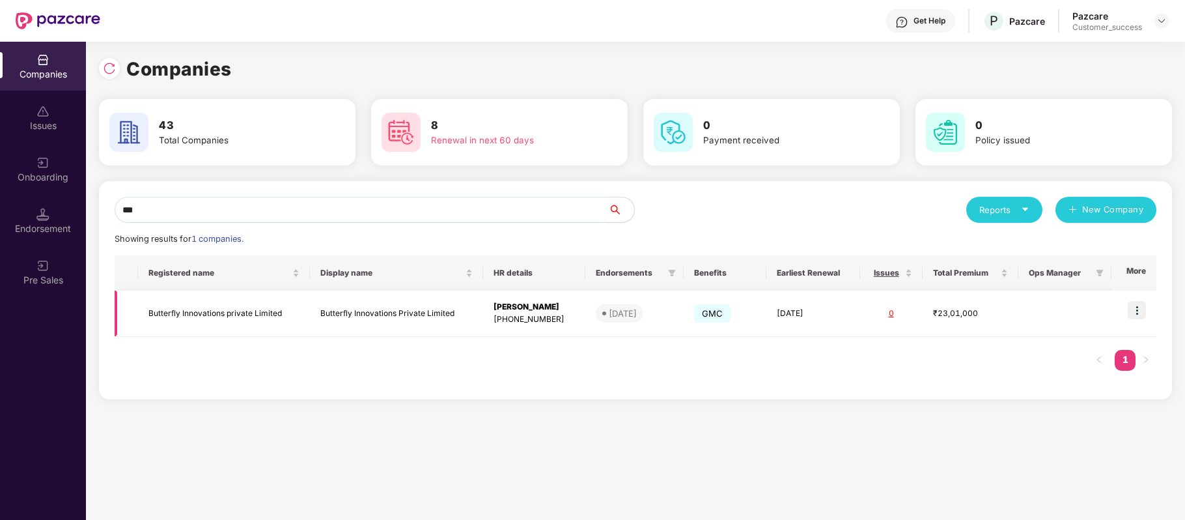
type input "***"
click at [1144, 311] on img at bounding box center [1137, 310] width 18 height 18
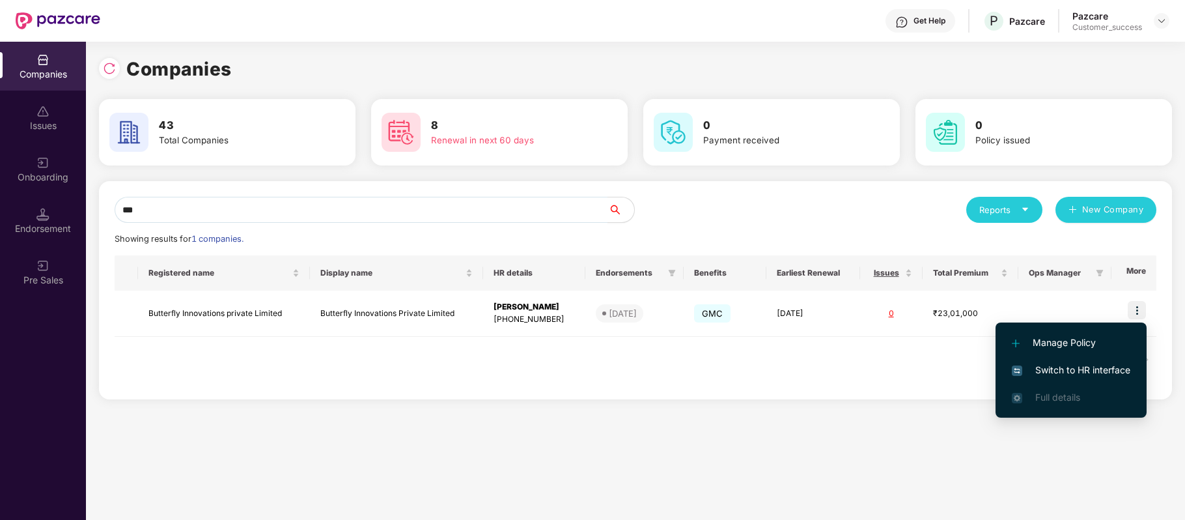
click at [1121, 367] on span "Switch to HR interface" at bounding box center [1071, 370] width 118 height 14
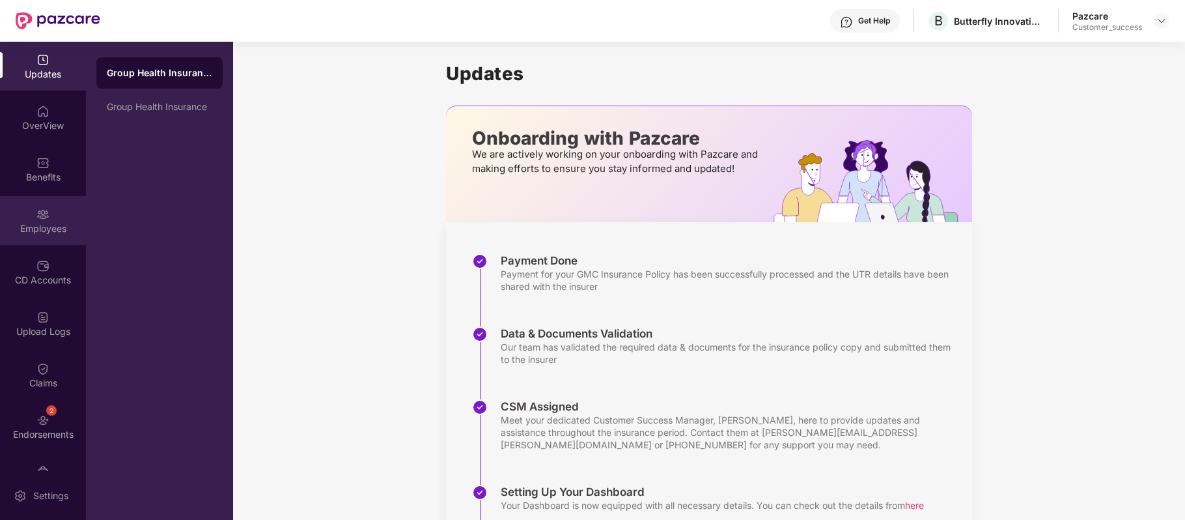
click at [48, 214] on div "Employees" at bounding box center [43, 220] width 86 height 49
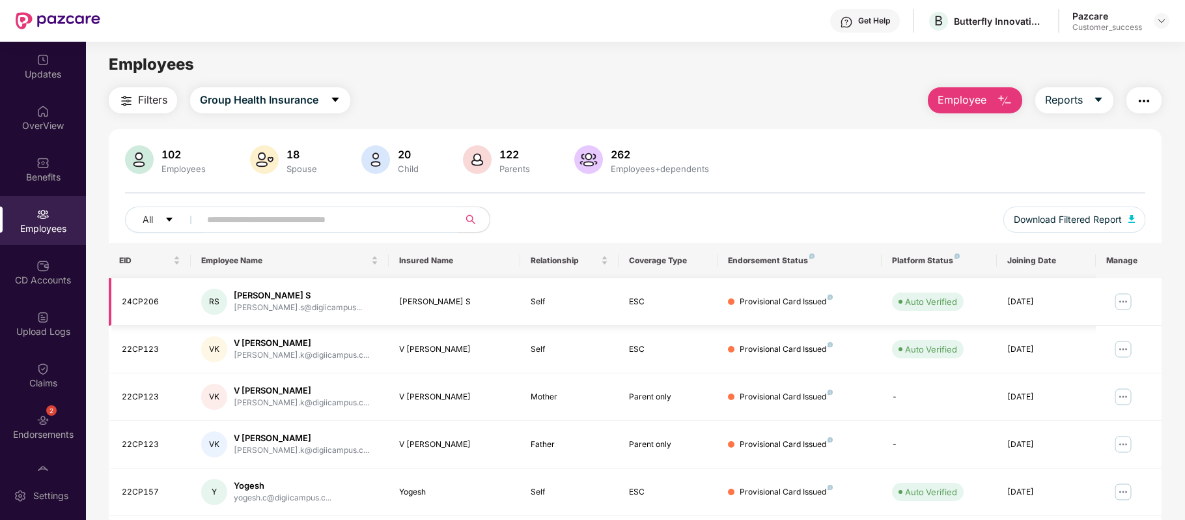
click at [1115, 306] on img at bounding box center [1123, 301] width 21 height 21
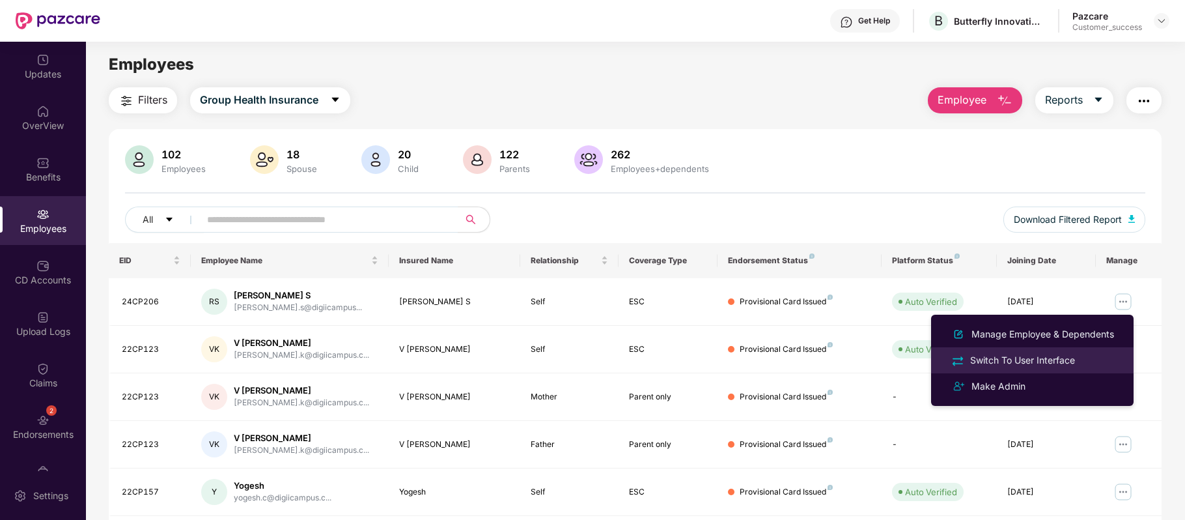
click at [1032, 358] on div "Switch To User Interface" at bounding box center [1023, 360] width 110 height 14
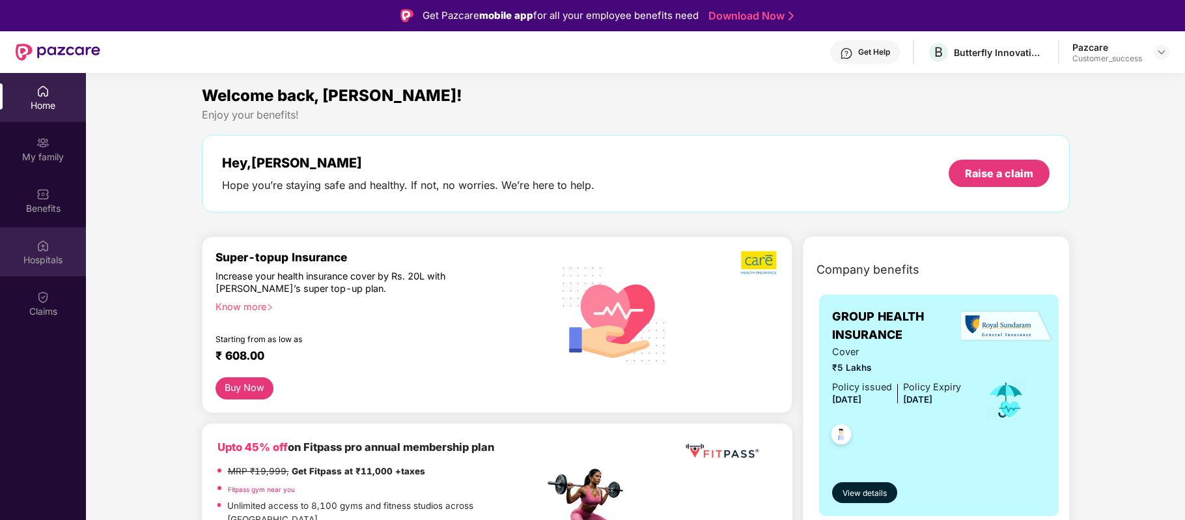
click at [49, 249] on div "Hospitals" at bounding box center [43, 251] width 86 height 49
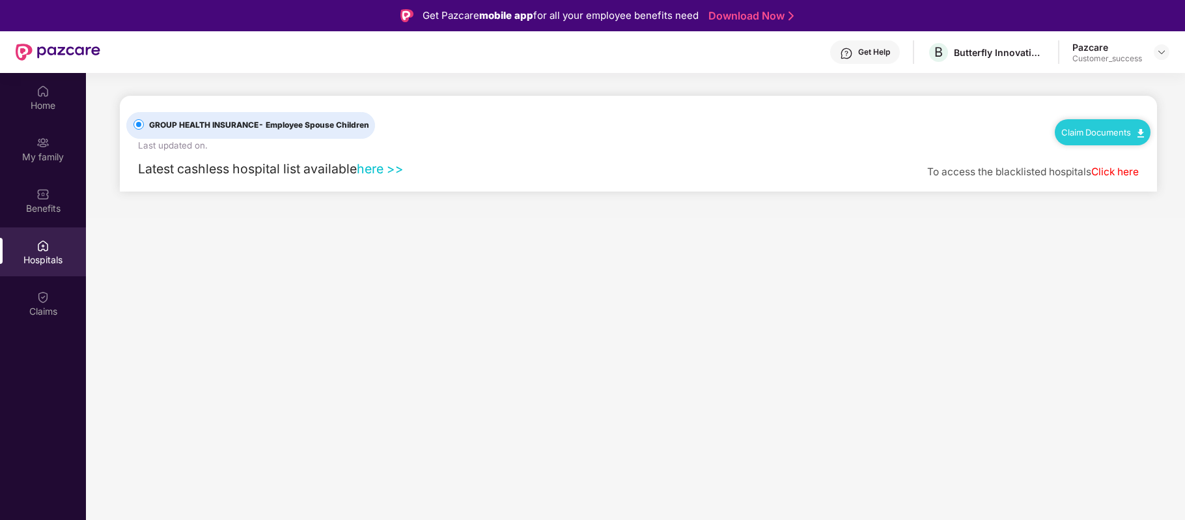
click at [1115, 133] on link "Claim Documents" at bounding box center [1102, 132] width 83 height 10
click at [1115, 146] on link "Claim Form" at bounding box center [1108, 155] width 85 height 28
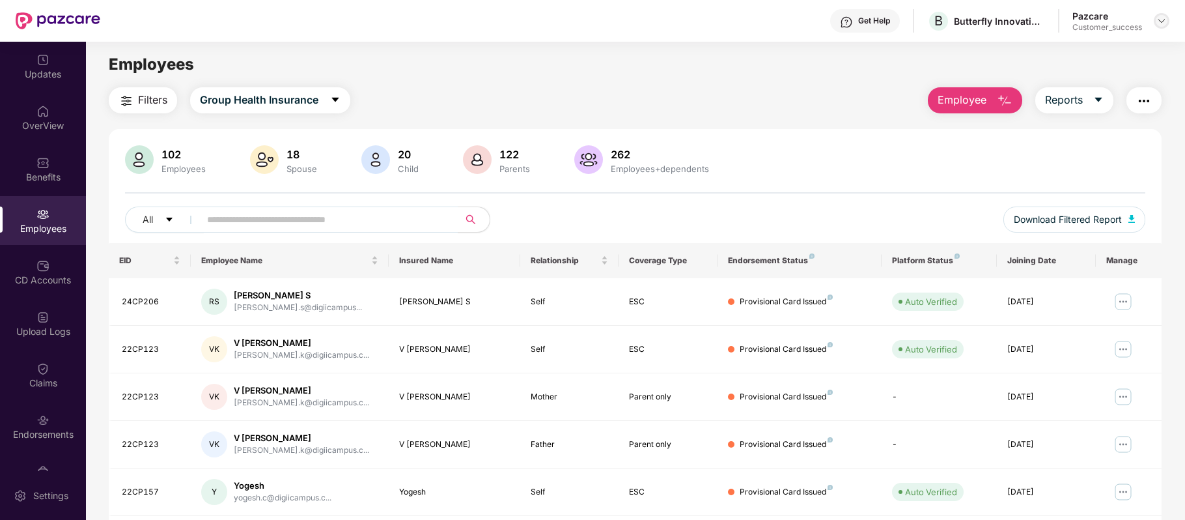
click at [1163, 21] on img at bounding box center [1161, 21] width 10 height 10
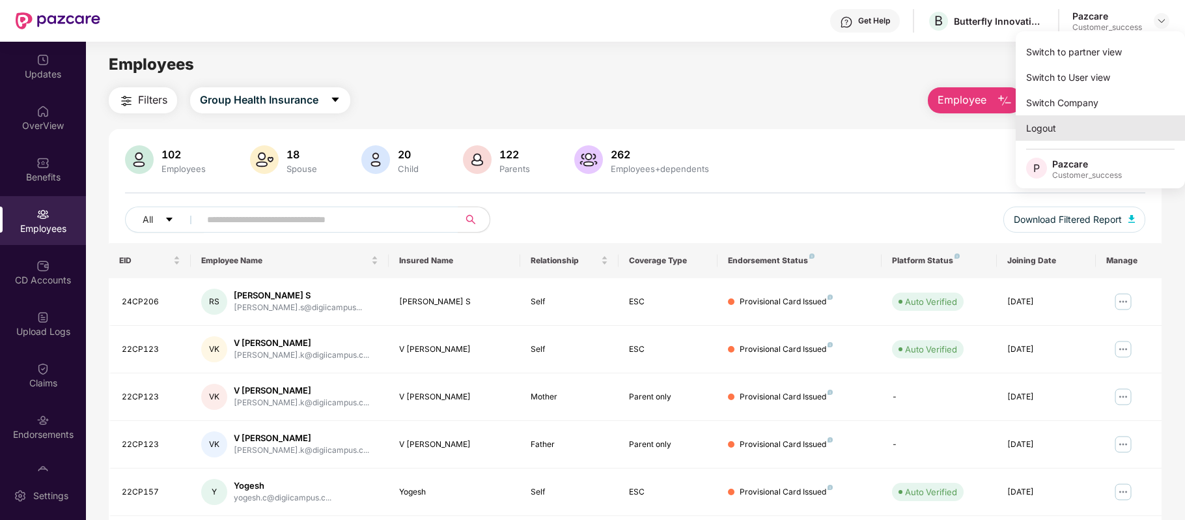
click at [1052, 124] on div "Logout" at bounding box center [1100, 127] width 169 height 25
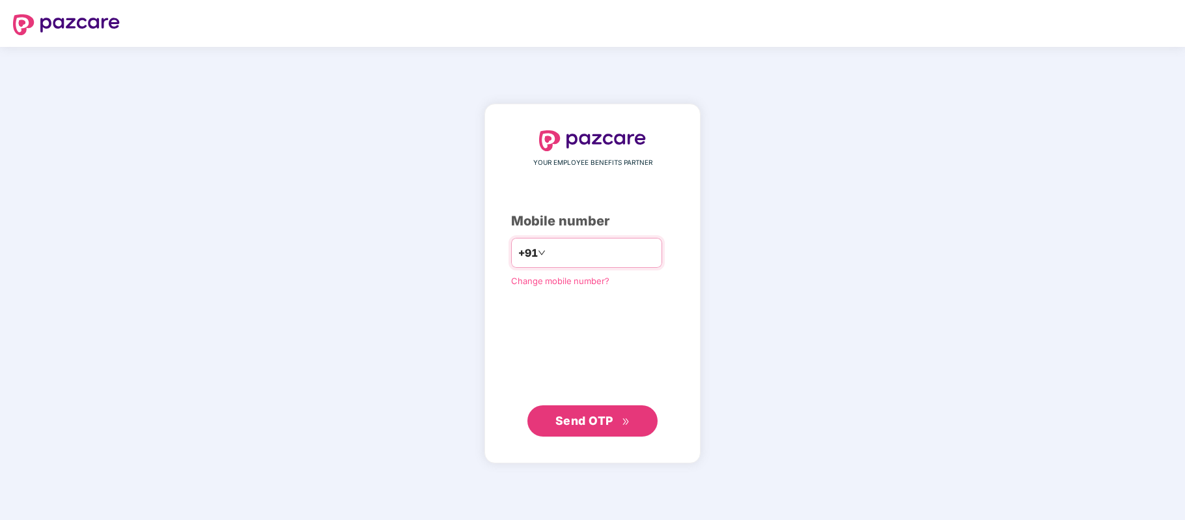
paste input "**********"
type input "**********"
drag, startPoint x: 587, startPoint y: 426, endPoint x: 235, endPoint y: 129, distance: 460.2
click at [235, 129] on div "**********" at bounding box center [592, 283] width 1185 height 473
click at [603, 421] on span "Send OTP" at bounding box center [584, 420] width 58 height 14
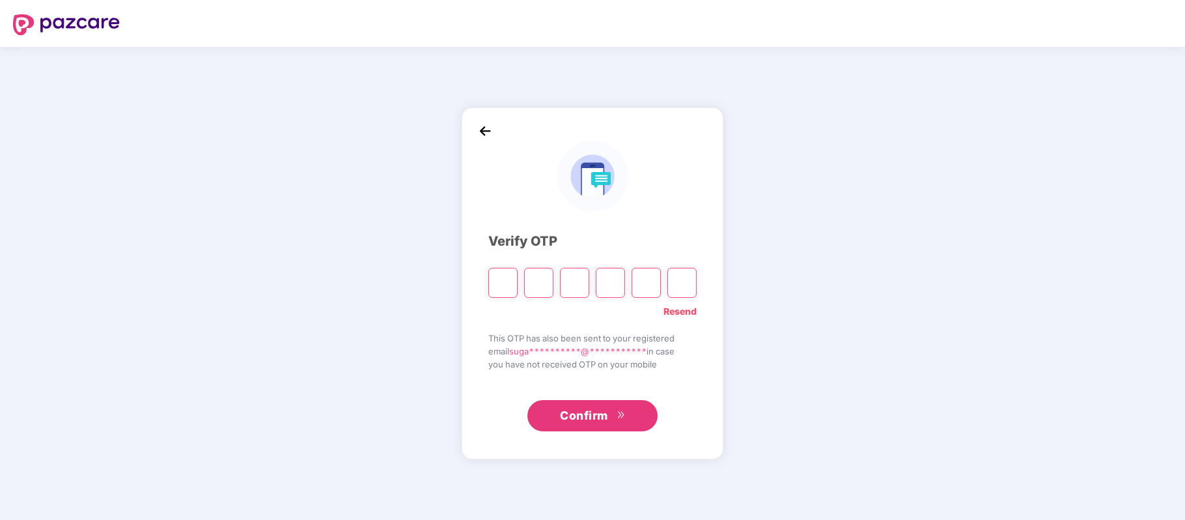
paste input "*"
type input "*"
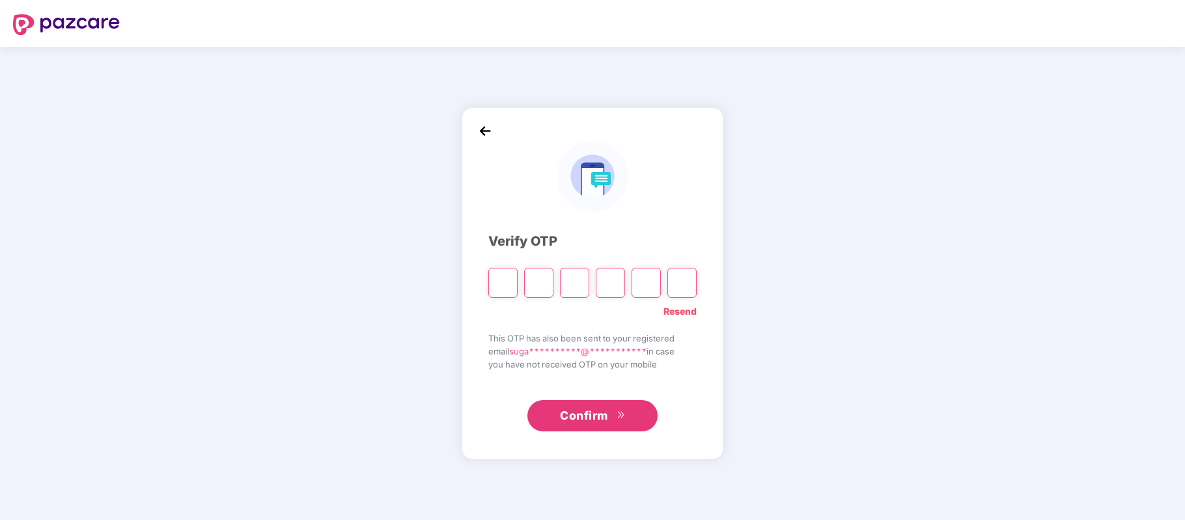
type input "*"
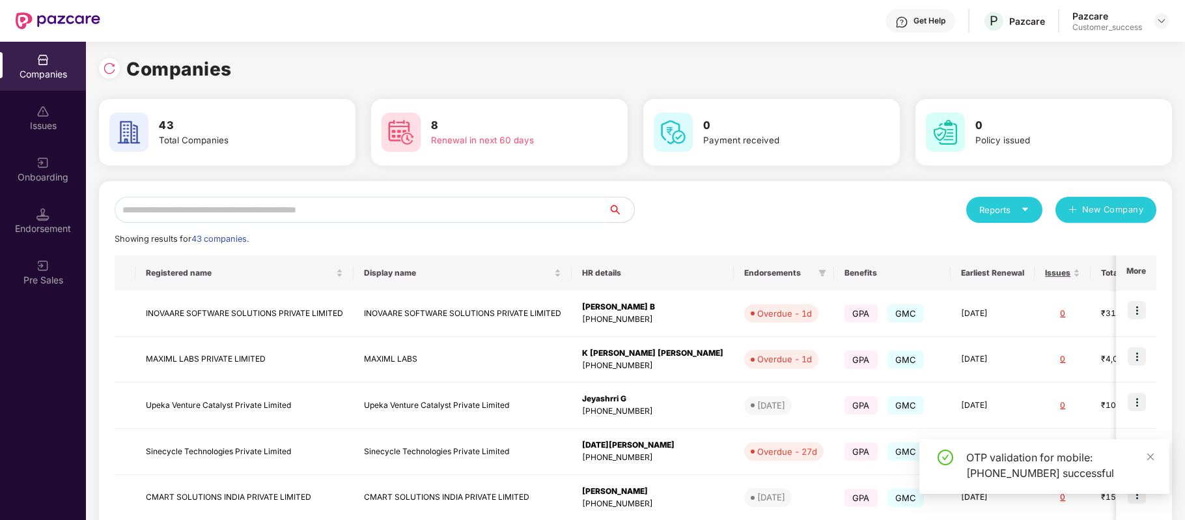
click at [350, 214] on input "text" at bounding box center [362, 210] width 494 height 26
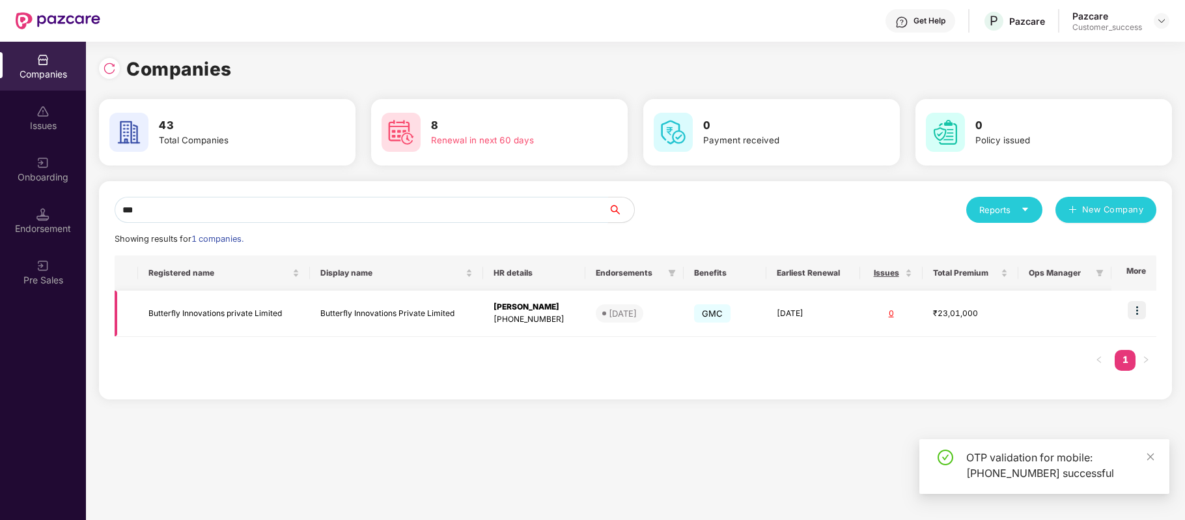
type input "***"
click at [1137, 311] on img at bounding box center [1137, 310] width 18 height 18
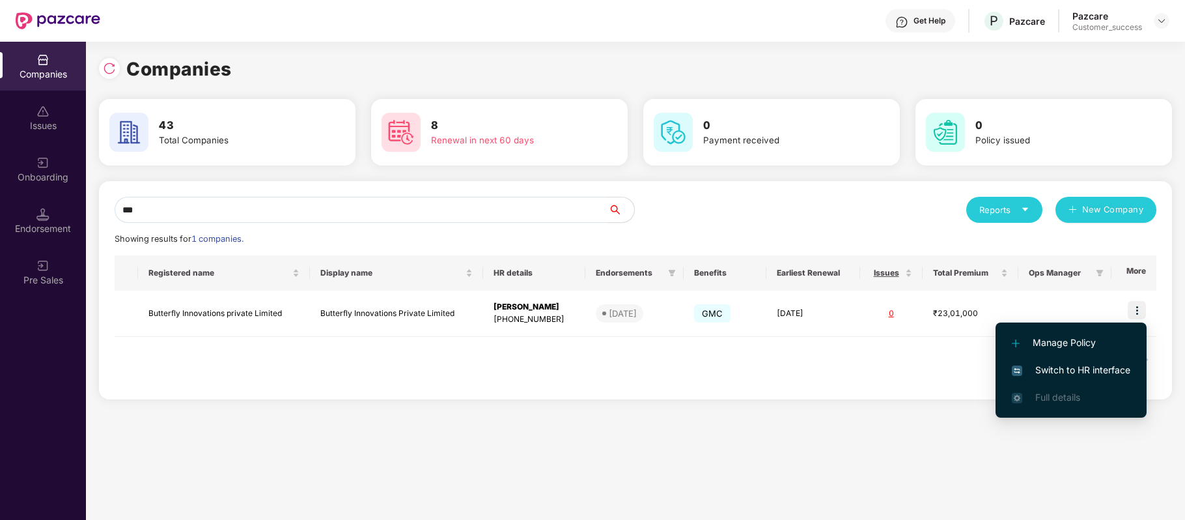
click at [1110, 376] on span "Switch to HR interface" at bounding box center [1071, 370] width 118 height 14
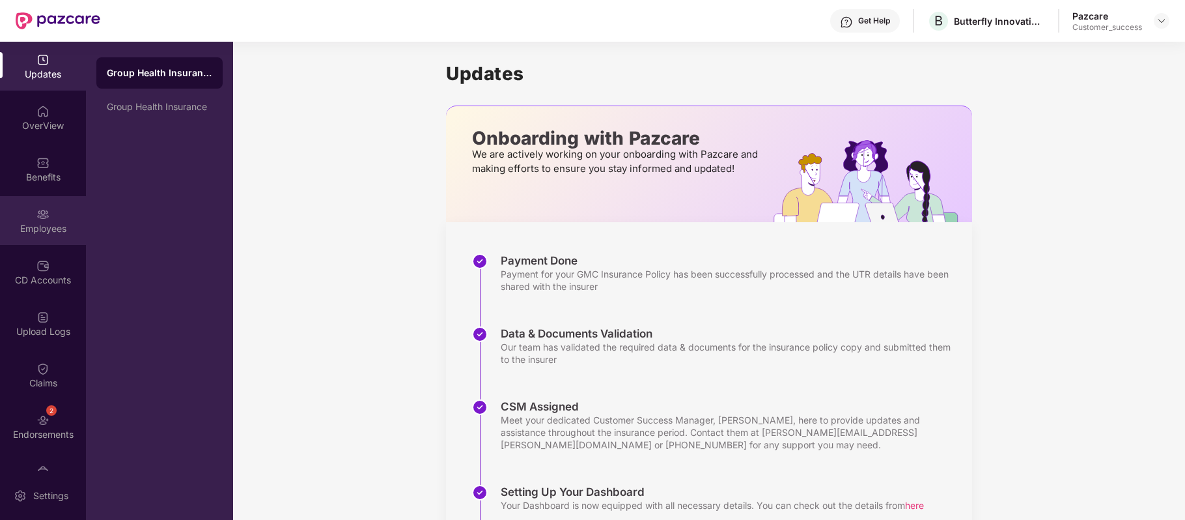
click at [47, 227] on div "Employees" at bounding box center [43, 228] width 86 height 13
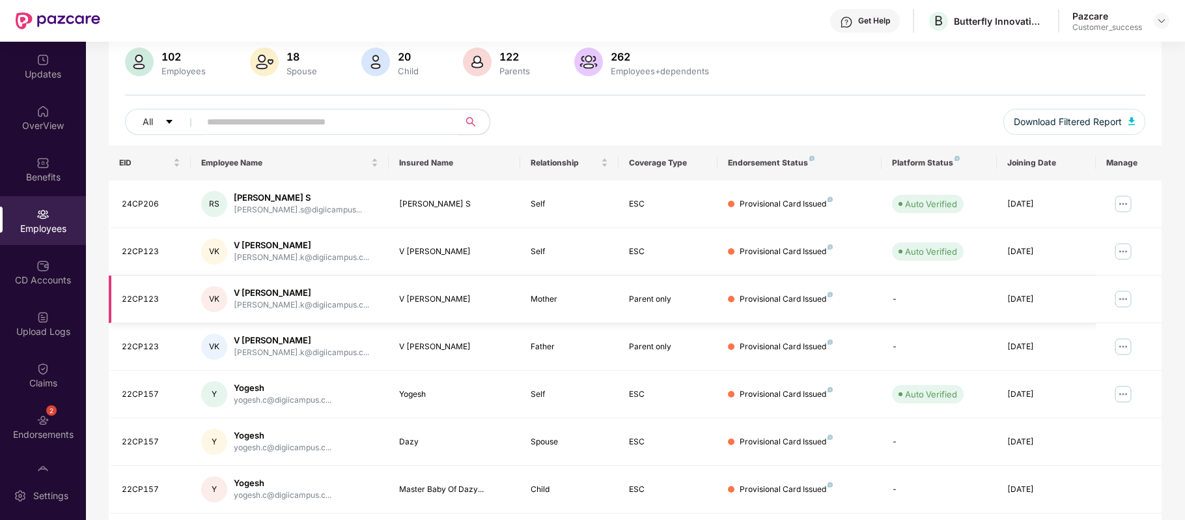
scroll to position [99, 0]
click at [1132, 203] on img at bounding box center [1123, 202] width 21 height 21
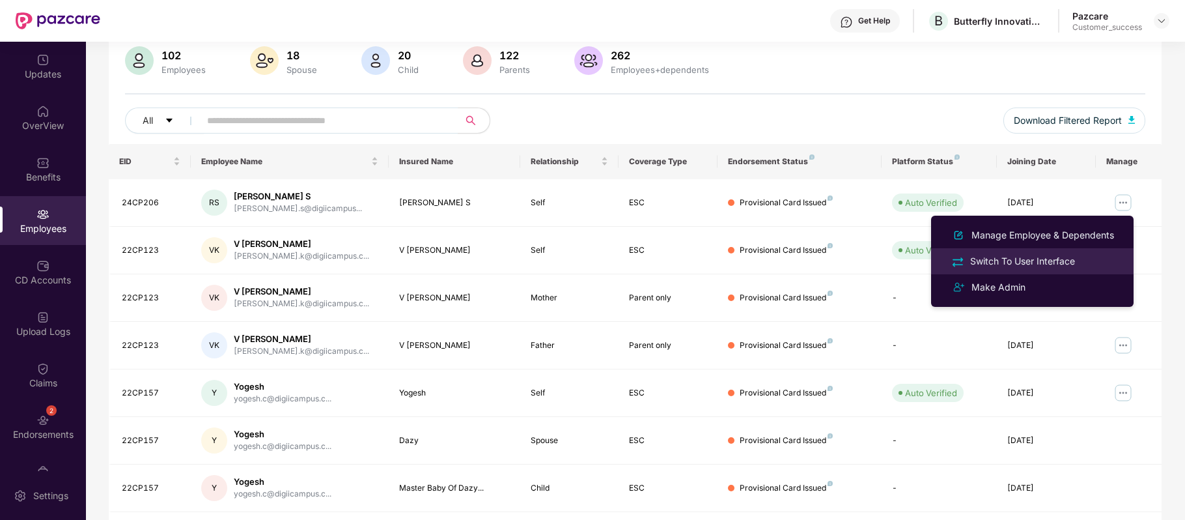
click at [1035, 254] on div "Switch To User Interface" at bounding box center [1023, 261] width 110 height 14
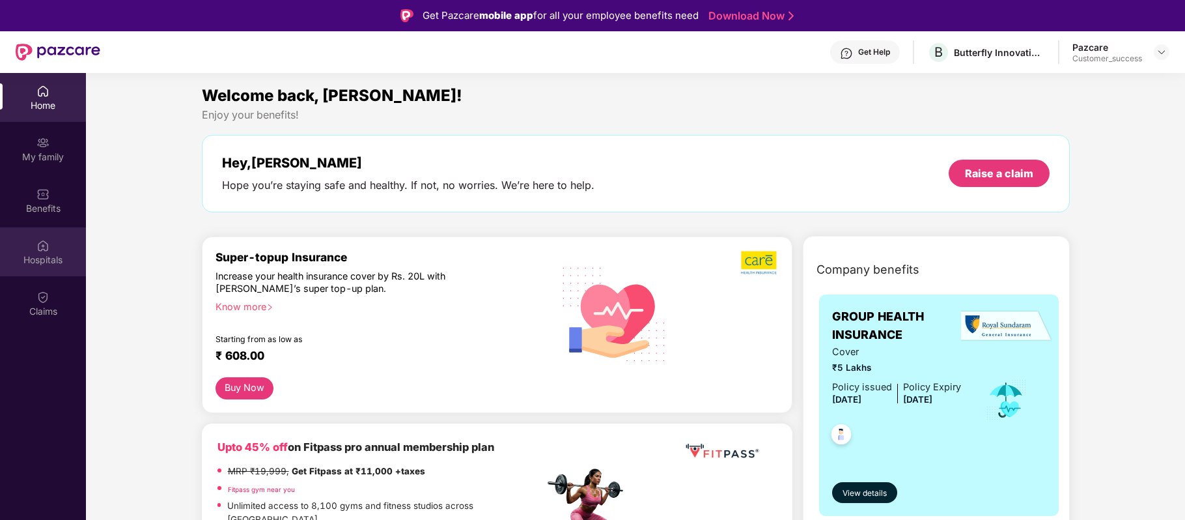
click at [25, 263] on div "Hospitals" at bounding box center [43, 259] width 86 height 13
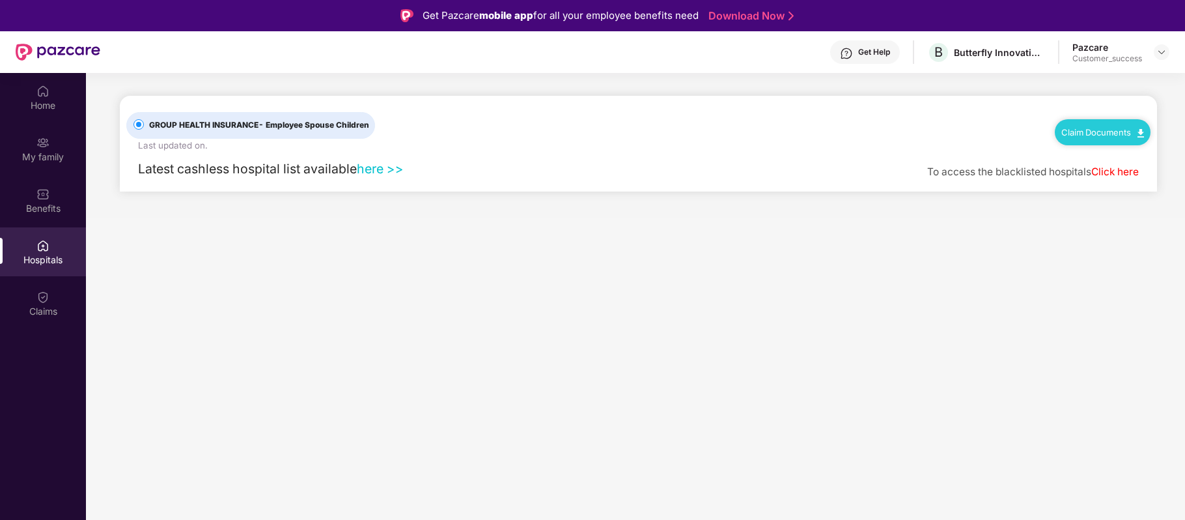
click at [1104, 136] on link "Claim Documents" at bounding box center [1102, 132] width 83 height 10
click at [1093, 152] on link "Claim Form" at bounding box center [1108, 155] width 85 height 28
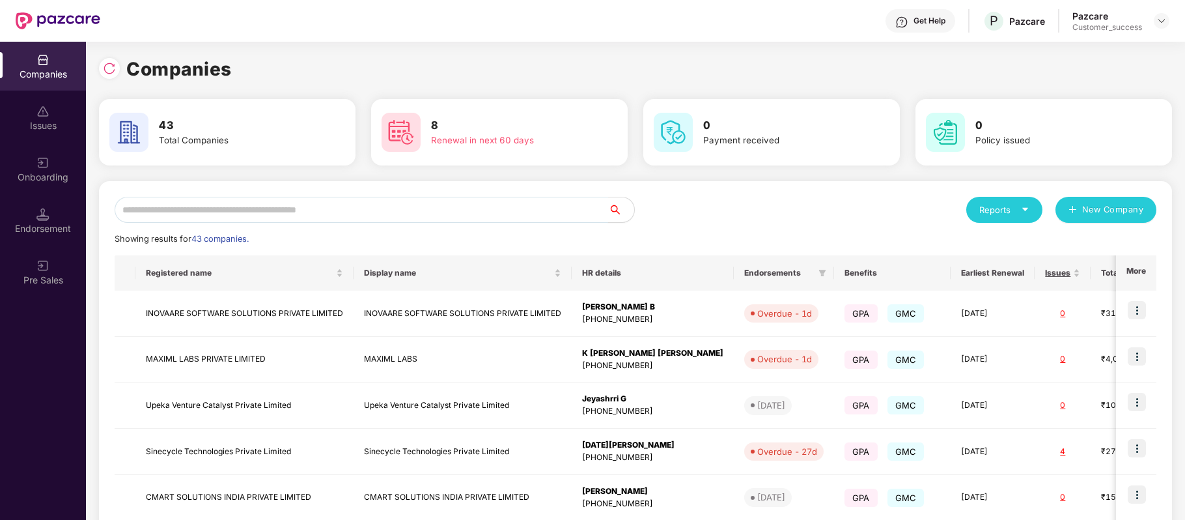
click at [385, 199] on input "text" at bounding box center [362, 210] width 494 height 26
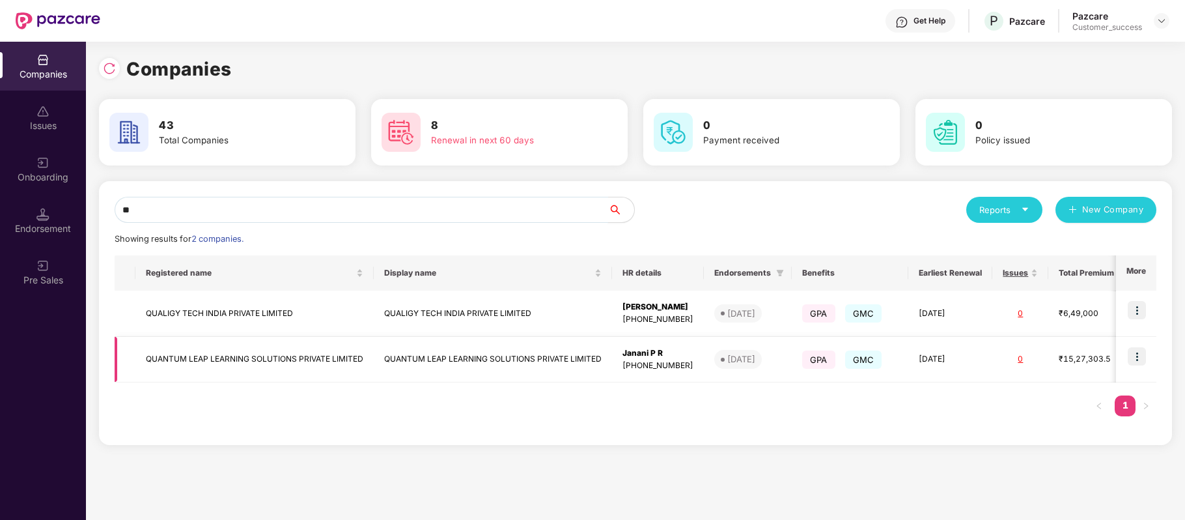
type input "**"
click at [1139, 358] on img at bounding box center [1137, 356] width 18 height 18
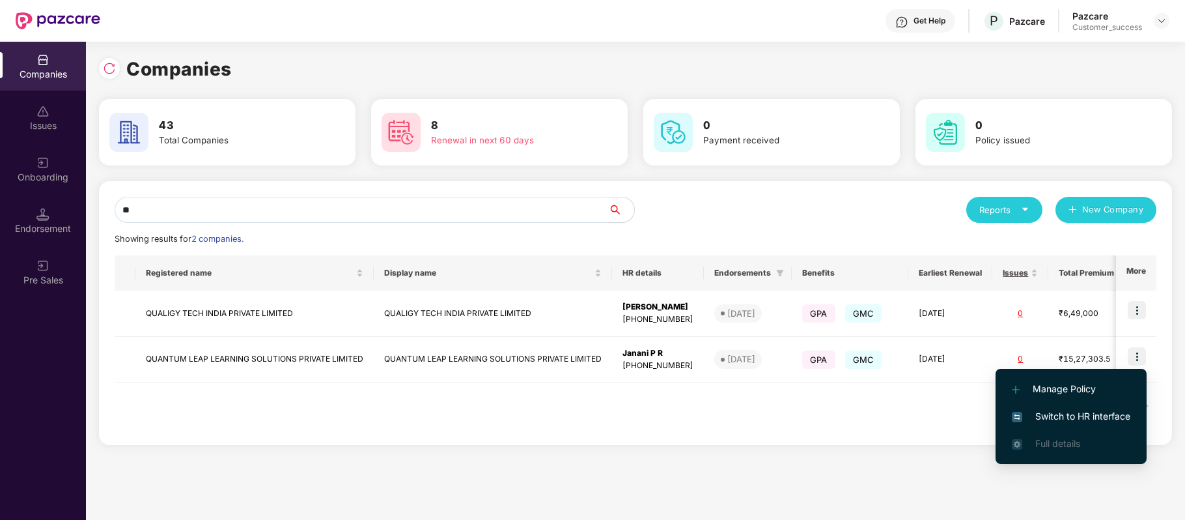
click at [1109, 415] on span "Switch to HR interface" at bounding box center [1071, 416] width 118 height 14
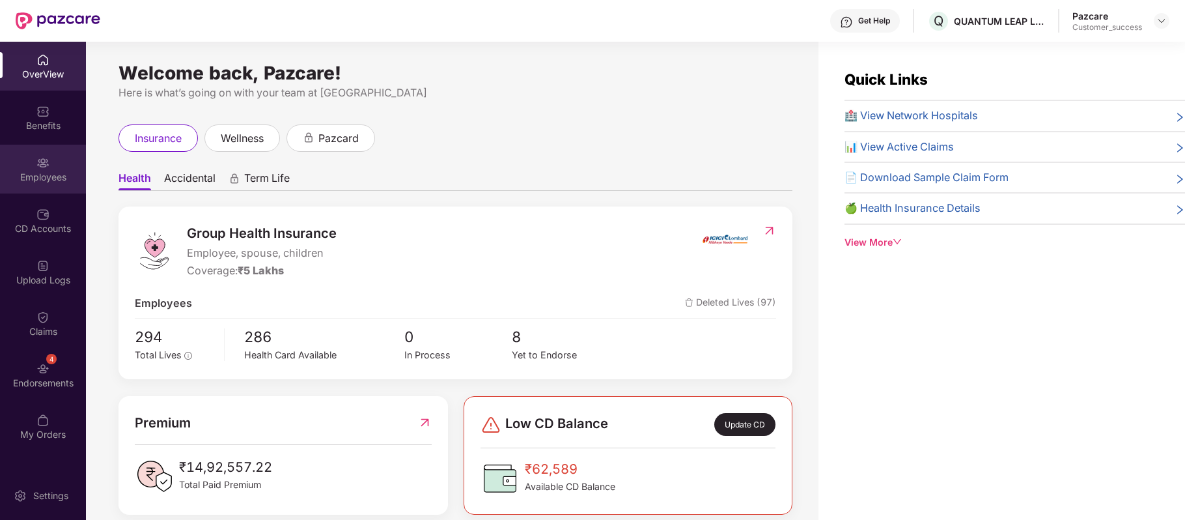
click at [46, 173] on div "Employees" at bounding box center [43, 177] width 86 height 13
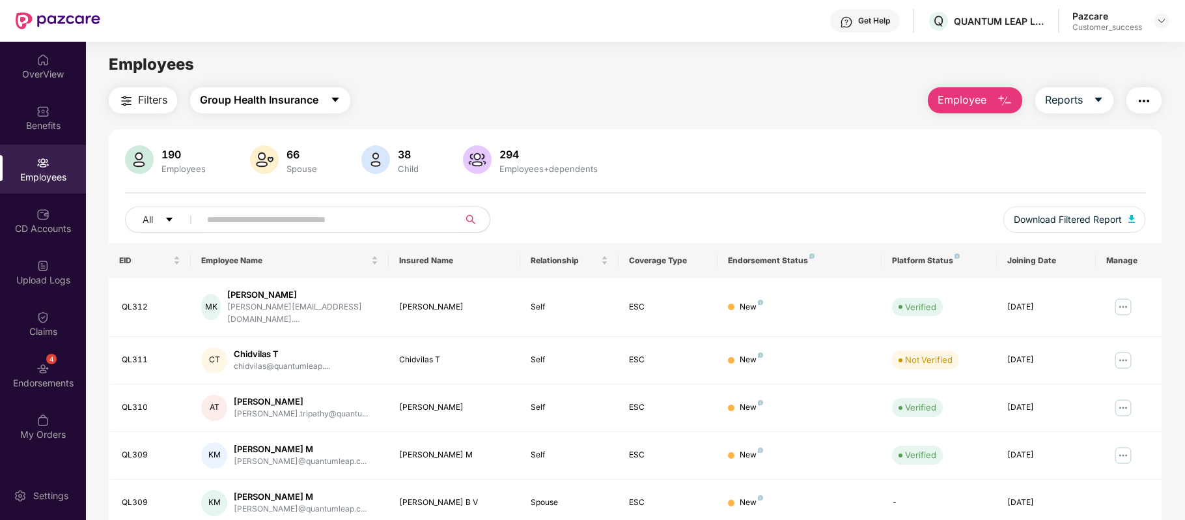
click at [321, 102] on button "Group Health Insurance" at bounding box center [270, 100] width 160 height 26
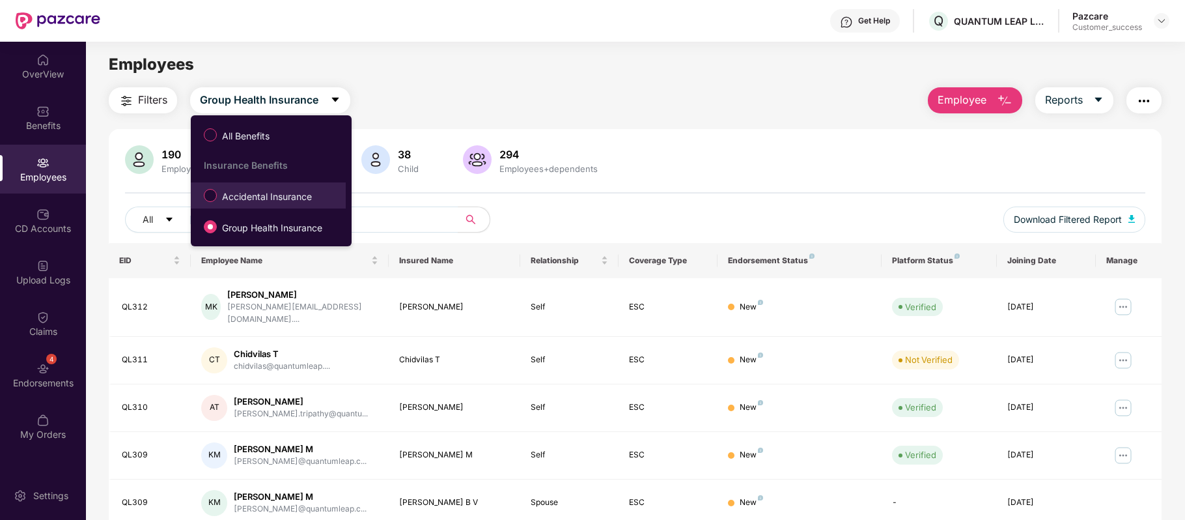
click at [279, 191] on span "Accidental Insurance" at bounding box center [267, 196] width 100 height 14
